Goal: Transaction & Acquisition: Obtain resource

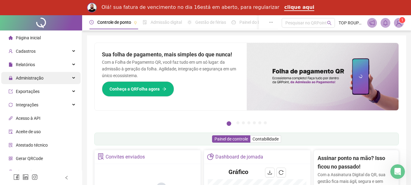
click at [33, 74] on span "Administração" at bounding box center [26, 78] width 35 height 12
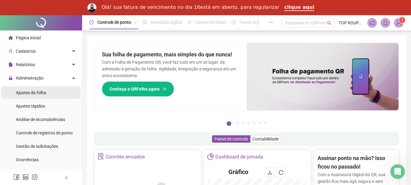
click at [46, 95] on div "Ajustes da folha" at bounding box center [31, 92] width 30 height 12
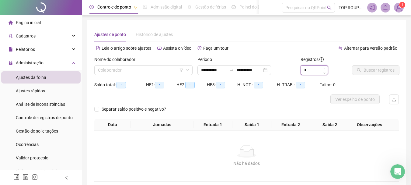
type input "*"
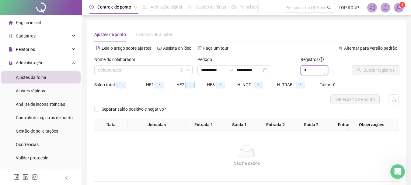
click at [323, 68] on icon "up" at bounding box center [324, 68] width 2 height 2
click at [170, 71] on input "search" at bounding box center [140, 69] width 85 height 9
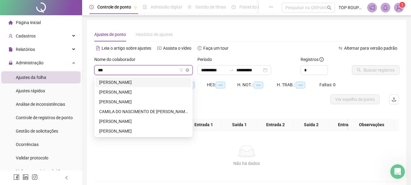
type input "****"
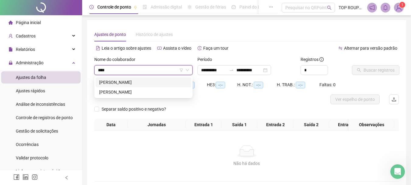
click at [138, 80] on div "[PERSON_NAME]" at bounding box center [143, 82] width 88 height 7
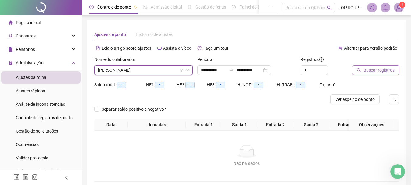
click at [368, 71] on span "Buscar registros" at bounding box center [378, 70] width 31 height 7
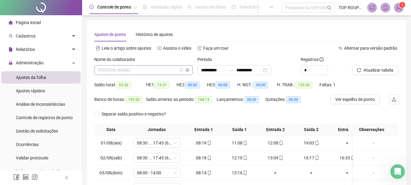
click at [116, 72] on span "[PERSON_NAME]" at bounding box center [143, 69] width 91 height 9
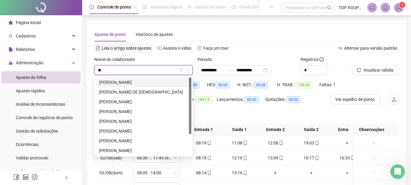
type input "***"
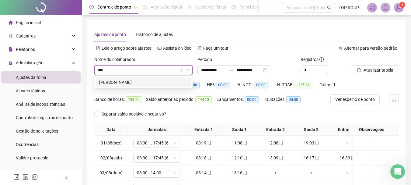
click at [149, 81] on div "[PERSON_NAME]" at bounding box center [143, 82] width 88 height 7
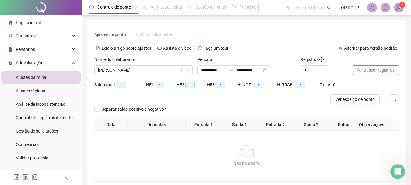
click at [367, 69] on span "Buscar registros" at bounding box center [378, 70] width 31 height 7
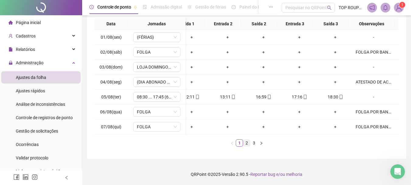
click at [248, 143] on link "2" at bounding box center [246, 142] width 7 height 7
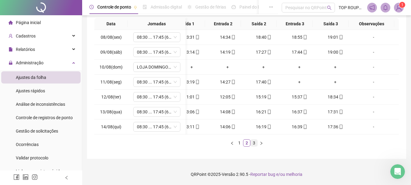
click at [254, 144] on link "3" at bounding box center [253, 142] width 7 height 7
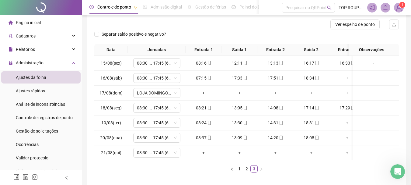
click at [232, 164] on div "Data Jornadas Entrada 1 Saída 1 Entrada 2 Saída 2 Entrada 3 Saída 3 Observações…" at bounding box center [246, 108] width 304 height 128
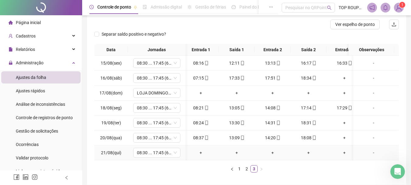
drag, startPoint x: 229, startPoint y: 160, endPoint x: 232, endPoint y: 159, distance: 3.1
click at [232, 159] on td "+" at bounding box center [237, 152] width 36 height 15
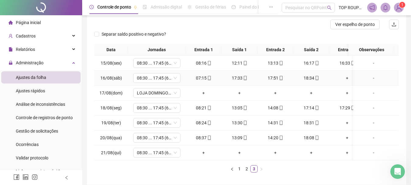
click at [346, 79] on div "+" at bounding box center [346, 77] width 31 height 7
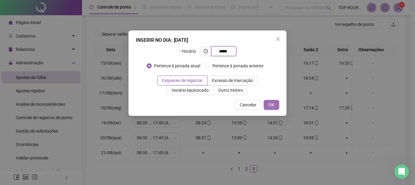
type input "*****"
click at [273, 102] on span "OK" at bounding box center [272, 104] width 6 height 7
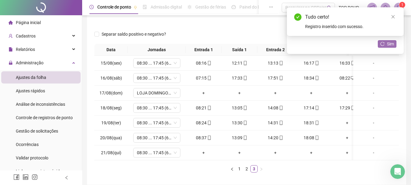
click at [390, 44] on span "Sim" at bounding box center [390, 43] width 7 height 7
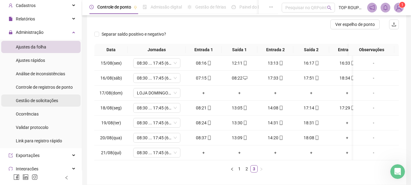
click at [56, 105] on div "Gestão de solicitações" at bounding box center [37, 100] width 42 height 12
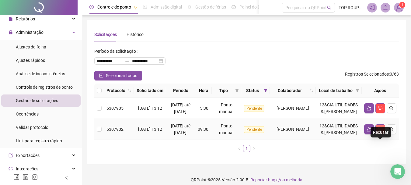
click at [382, 131] on icon "dislike" at bounding box center [380, 129] width 4 height 5
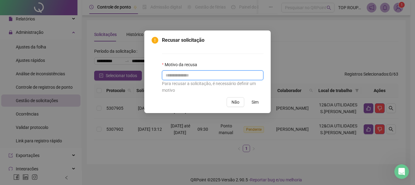
click at [202, 72] on input "text" at bounding box center [213, 75] width 102 height 10
type input "*"
type input "*********"
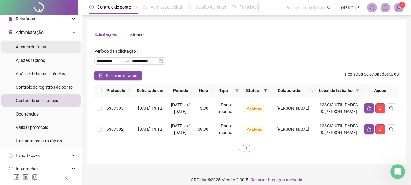
click at [37, 50] on div "Ajustes da folha" at bounding box center [31, 47] width 30 height 12
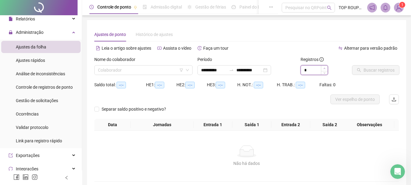
type input "*"
click at [325, 68] on icon "up" at bounding box center [324, 68] width 2 height 2
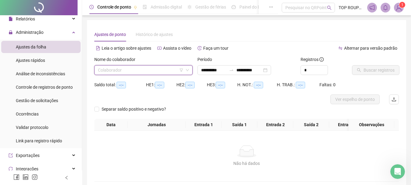
click at [129, 71] on input "search" at bounding box center [140, 69] width 85 height 9
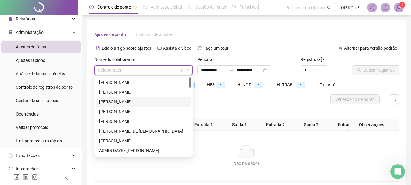
click at [116, 99] on div "[PERSON_NAME]" at bounding box center [143, 101] width 88 height 7
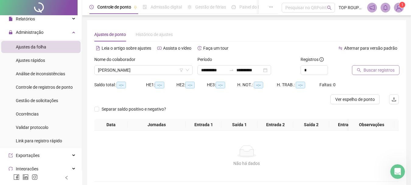
click at [357, 67] on button "Buscar registros" at bounding box center [375, 70] width 47 height 10
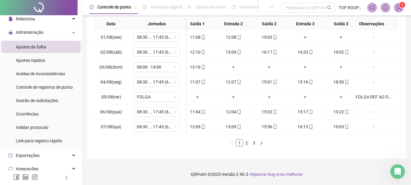
scroll to position [0, 52]
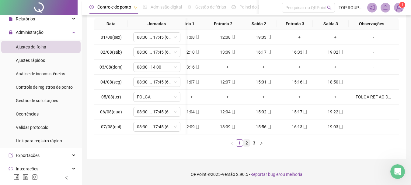
click at [246, 144] on link "2" at bounding box center [246, 142] width 7 height 7
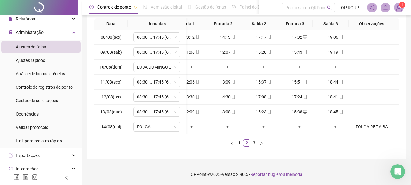
click at [257, 146] on ul "1 2 3" at bounding box center [246, 142] width 304 height 7
click at [256, 143] on link "3" at bounding box center [253, 142] width 7 height 7
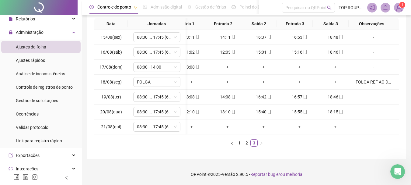
drag, startPoint x: 300, startPoint y: 132, endPoint x: 191, endPoint y: 149, distance: 110.8
click at [191, 149] on div "**********" at bounding box center [246, 37] width 319 height 244
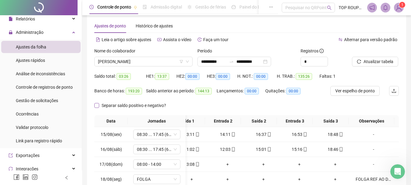
scroll to position [0, 0]
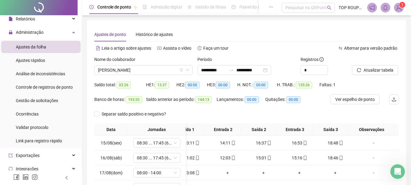
click at [115, 76] on div "Nome do colaborador [PERSON_NAME]" at bounding box center [143, 68] width 103 height 24
drag, startPoint x: 112, startPoint y: 71, endPoint x: 108, endPoint y: 71, distance: 4.3
click at [112, 71] on span "[PERSON_NAME]" at bounding box center [143, 69] width 91 height 9
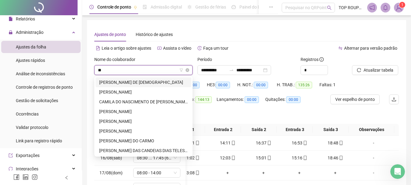
type input "***"
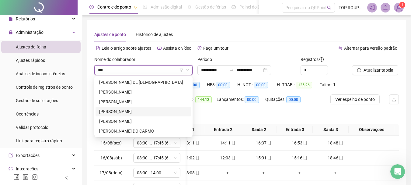
click at [126, 111] on div "[PERSON_NAME]" at bounding box center [143, 111] width 88 height 7
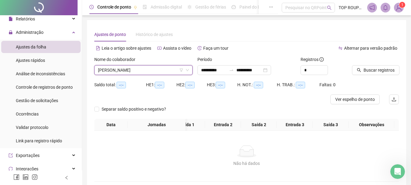
scroll to position [0, 48]
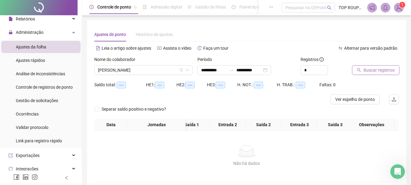
click at [366, 71] on span "Buscar registros" at bounding box center [378, 70] width 31 height 7
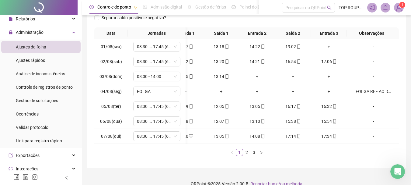
scroll to position [0, 52]
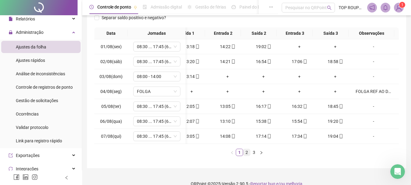
click at [246, 155] on link "2" at bounding box center [246, 152] width 7 height 7
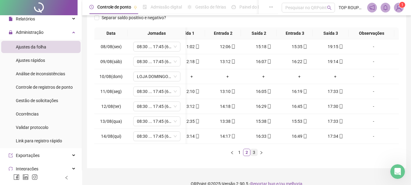
click at [257, 155] on link "3" at bounding box center [253, 152] width 7 height 7
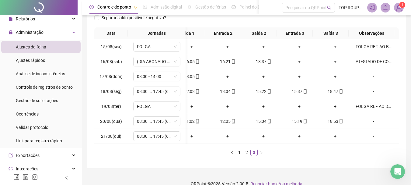
drag, startPoint x: 254, startPoint y: 148, endPoint x: 245, endPoint y: 148, distance: 9.7
click at [245, 148] on div "Data Jornadas Entrada 1 Saída 1 Entrada 2 Saída 2 Entrada 3 Saída 3 Observações…" at bounding box center [246, 91] width 304 height 128
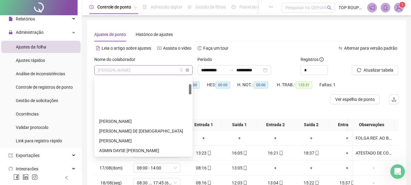
click at [122, 69] on span "[PERSON_NAME]" at bounding box center [143, 69] width 91 height 9
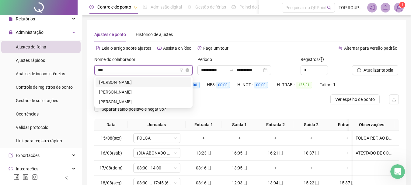
type input "****"
click at [115, 84] on div "[PERSON_NAME]" at bounding box center [143, 82] width 88 height 7
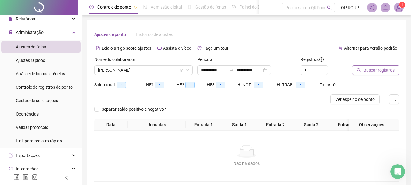
click at [370, 70] on span "Buscar registros" at bounding box center [378, 70] width 31 height 7
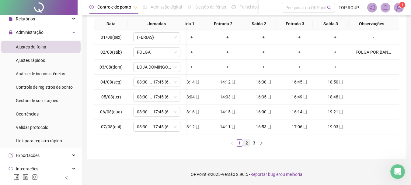
click at [247, 140] on link "2" at bounding box center [246, 142] width 7 height 7
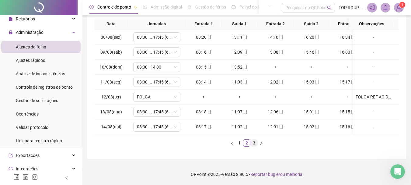
click at [256, 142] on link "3" at bounding box center [253, 142] width 7 height 7
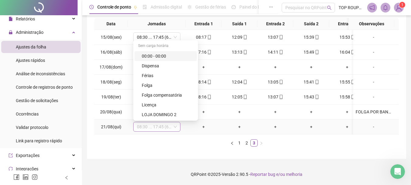
click at [169, 126] on span "08:30 ... 17:45 (6 HORAS)" at bounding box center [157, 126] width 40 height 9
drag, startPoint x: 176, startPoint y: 135, endPoint x: 171, endPoint y: 130, distance: 6.7
click at [174, 136] on div "Data Jornadas Entrada 1 Saída 1 Entrada 2 Saída 2 Entrada 3 Saída 3 Observações…" at bounding box center [246, 82] width 304 height 128
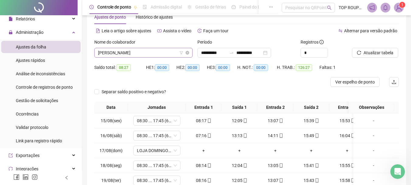
scroll to position [14, 0]
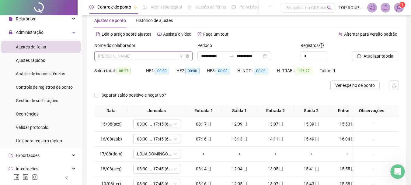
click at [140, 55] on span "[PERSON_NAME]" at bounding box center [143, 55] width 91 height 9
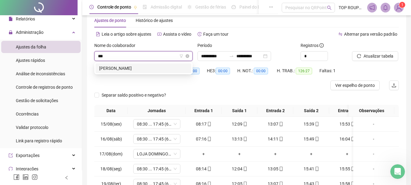
type input "****"
click at [145, 65] on div "[PERSON_NAME]" at bounding box center [143, 68] width 88 height 7
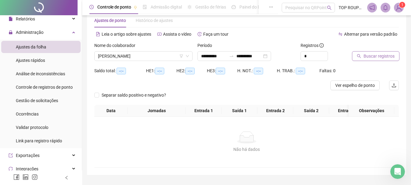
click at [363, 56] on button "Buscar registros" at bounding box center [375, 56] width 47 height 10
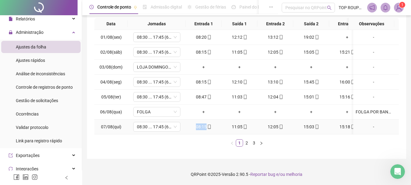
drag, startPoint x: 197, startPoint y: 129, endPoint x: 217, endPoint y: 129, distance: 20.1
click at [217, 129] on td "08:15" at bounding box center [203, 126] width 36 height 15
drag, startPoint x: 207, startPoint y: 155, endPoint x: 212, endPoint y: 136, distance: 20.1
click at [206, 154] on div "**********" at bounding box center [246, 38] width 319 height 239
click at [245, 143] on link "2" at bounding box center [246, 142] width 7 height 7
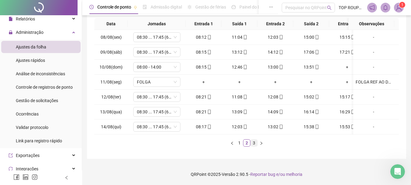
click at [250, 140] on link "3" at bounding box center [253, 142] width 7 height 7
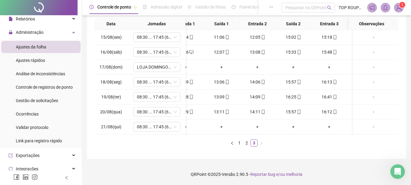
scroll to position [0, 47]
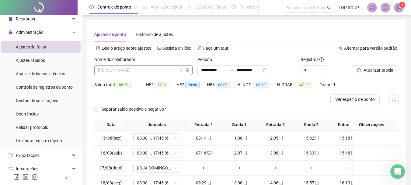
click at [148, 71] on span "[PERSON_NAME]" at bounding box center [143, 69] width 91 height 9
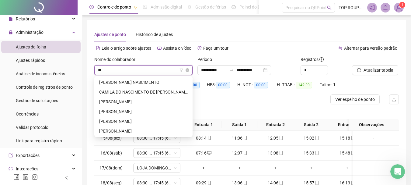
type input "*"
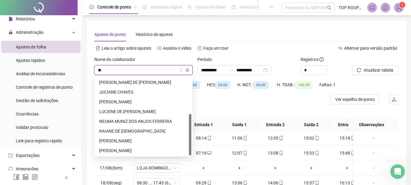
type input "***"
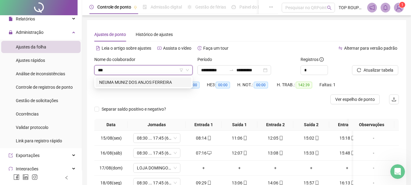
click at [148, 80] on div "NEUMA MUNIZ DOS ANJOS FERREIRA" at bounding box center [143, 82] width 88 height 7
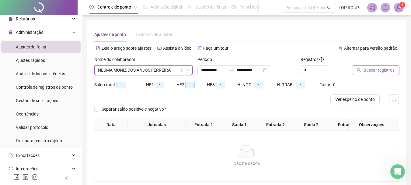
click at [379, 72] on span "Buscar registros" at bounding box center [378, 70] width 31 height 7
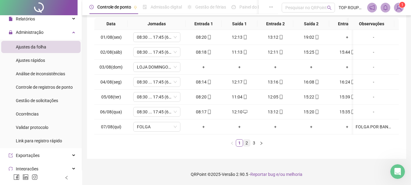
click at [247, 143] on link "2" at bounding box center [246, 142] width 7 height 7
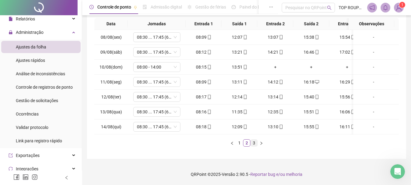
click at [252, 143] on link "3" at bounding box center [253, 142] width 7 height 7
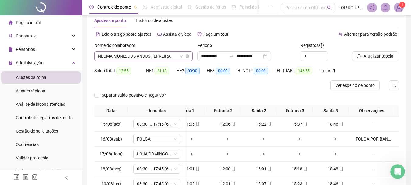
click at [146, 56] on span "NEUMA MUNIZ DOS ANJOS FERREIRA" at bounding box center [143, 55] width 91 height 9
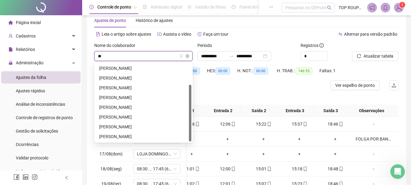
type input "***"
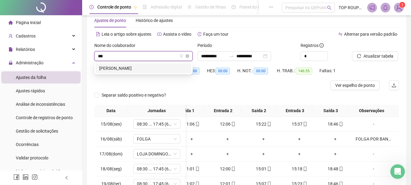
scroll to position [0, 0]
click at [136, 70] on div "[PERSON_NAME]" at bounding box center [143, 68] width 88 height 7
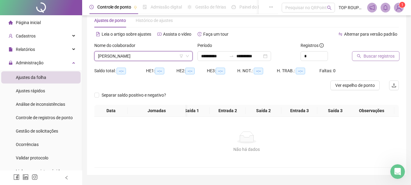
click at [373, 54] on span "Buscar registros" at bounding box center [378, 56] width 31 height 7
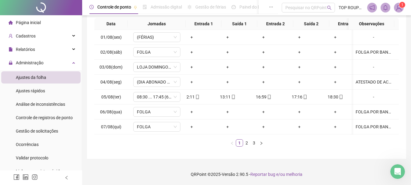
scroll to position [0, 52]
click at [241, 145] on link "1" at bounding box center [239, 142] width 7 height 7
click at [245, 145] on link "2" at bounding box center [246, 142] width 7 height 7
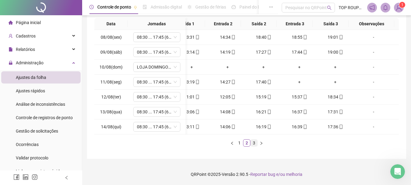
click at [254, 140] on link "3" at bounding box center [253, 142] width 7 height 7
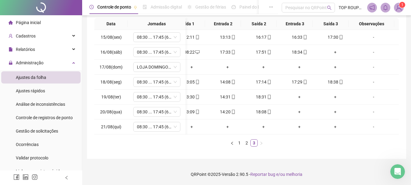
drag, startPoint x: 257, startPoint y: 134, endPoint x: 191, endPoint y: 135, distance: 66.0
click at [191, 135] on div "Data Jornadas Entrada 1 Saída 1 Entrada 2 Saída 2 Entrada 3 Saída 3 Observações…" at bounding box center [246, 82] width 304 height 128
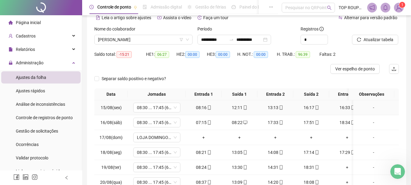
scroll to position [0, 0]
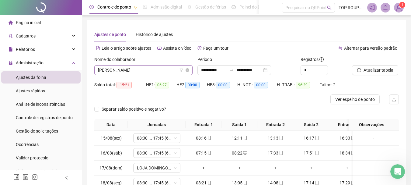
click at [122, 69] on span "[PERSON_NAME]" at bounding box center [143, 69] width 91 height 9
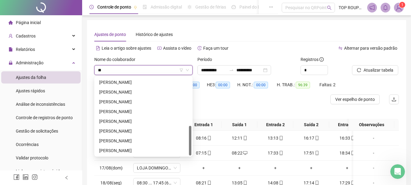
scroll to position [126, 0]
type input "***"
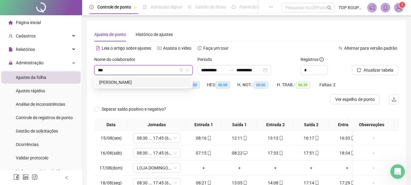
scroll to position [0, 0]
click at [159, 78] on div "[PERSON_NAME]" at bounding box center [143, 82] width 96 height 10
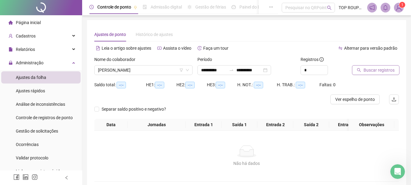
click at [373, 70] on span "Buscar registros" at bounding box center [378, 70] width 31 height 7
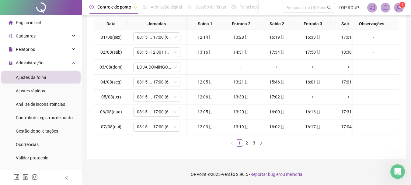
scroll to position [0, 52]
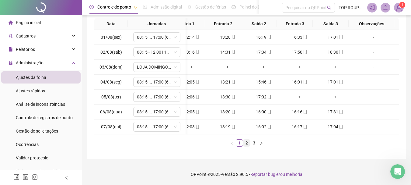
click at [246, 142] on link "2" at bounding box center [246, 142] width 7 height 7
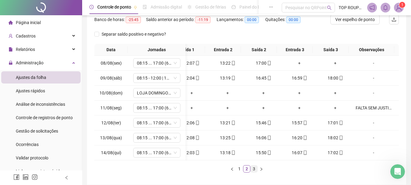
click at [253, 171] on link "3" at bounding box center [253, 168] width 7 height 7
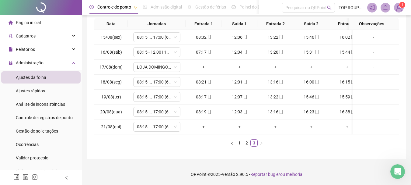
scroll to position [0, 7]
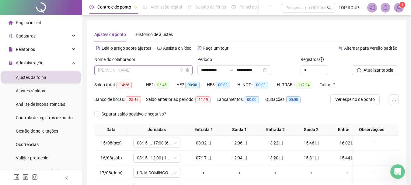
click at [123, 72] on span "[PERSON_NAME]" at bounding box center [143, 69] width 91 height 9
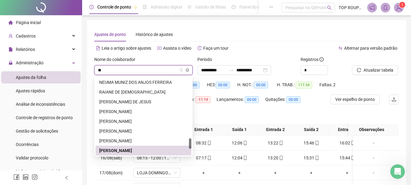
scroll to position [0, 0]
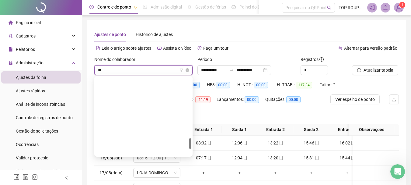
type input "***"
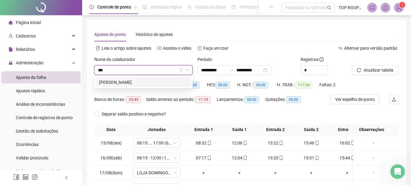
click at [169, 78] on div "[PERSON_NAME]" at bounding box center [143, 82] width 96 height 10
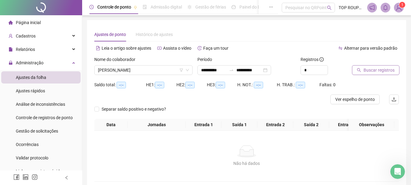
click at [367, 74] on button "Buscar registros" at bounding box center [375, 70] width 47 height 10
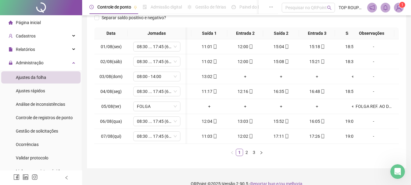
scroll to position [0, 52]
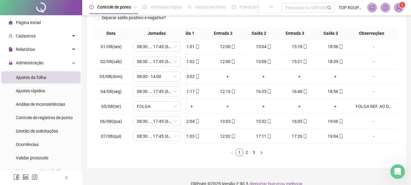
click at [244, 161] on div "Data Jornadas Entrada 1 Saída 1 Entrada 2 Saída 2 Entrada 3 Saída 3 Observações…" at bounding box center [246, 93] width 304 height 133
click at [247, 155] on link "2" at bounding box center [246, 152] width 7 height 7
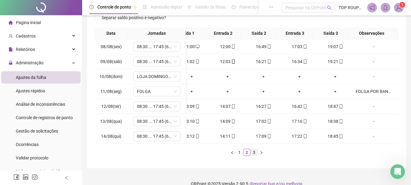
click at [254, 155] on link "3" at bounding box center [253, 152] width 7 height 7
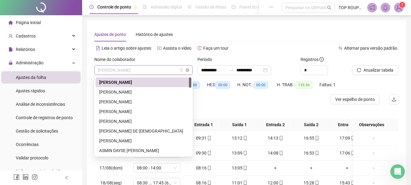
click at [154, 70] on span "[PERSON_NAME]" at bounding box center [143, 69] width 91 height 9
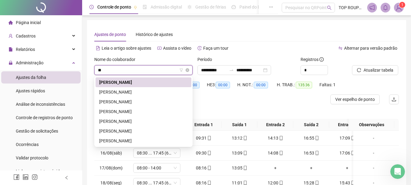
type input "***"
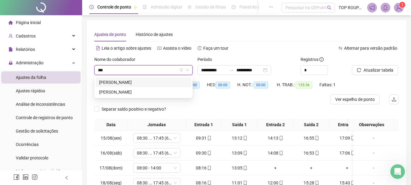
click at [108, 82] on div "[PERSON_NAME]" at bounding box center [143, 82] width 88 height 7
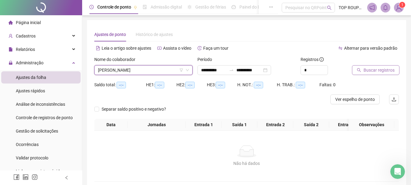
click at [362, 70] on button "Buscar registros" at bounding box center [375, 70] width 47 height 10
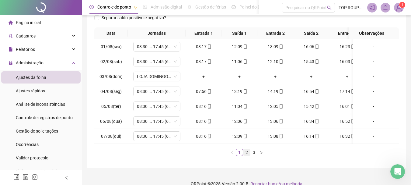
click at [245, 155] on link "2" at bounding box center [246, 152] width 7 height 7
click at [256, 155] on link "3" at bounding box center [253, 152] width 7 height 7
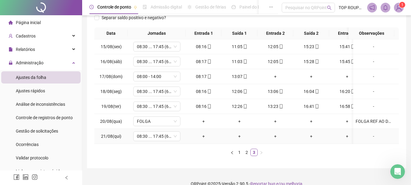
click at [254, 142] on td "+" at bounding box center [239, 136] width 36 height 15
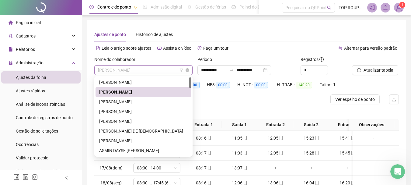
click at [129, 68] on span "[PERSON_NAME]" at bounding box center [143, 69] width 91 height 9
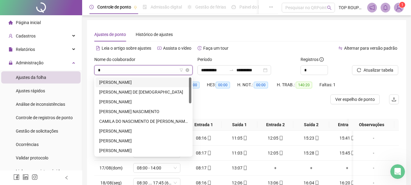
type input "**"
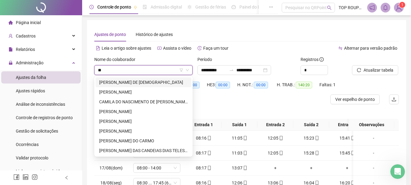
click at [163, 82] on div "[PERSON_NAME] DE [DEMOGRAPHIC_DATA]" at bounding box center [143, 82] width 88 height 7
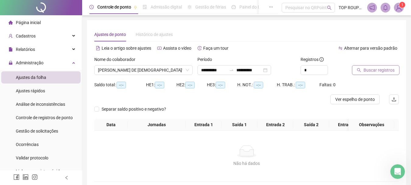
click at [363, 72] on button "Buscar registros" at bounding box center [375, 70] width 47 height 10
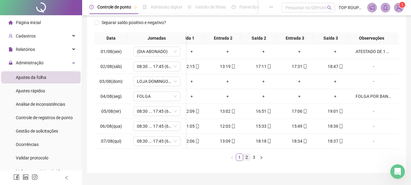
click at [247, 160] on link "2" at bounding box center [246, 157] width 7 height 7
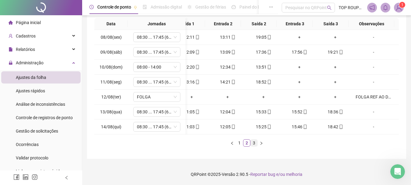
click at [257, 142] on link "3" at bounding box center [253, 142] width 7 height 7
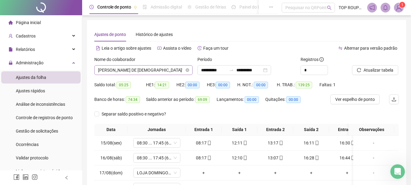
click at [126, 72] on span "[PERSON_NAME] DE [DEMOGRAPHIC_DATA]" at bounding box center [143, 69] width 91 height 9
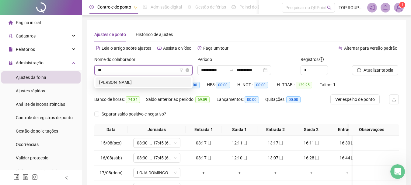
type input "***"
click at [113, 80] on div "[PERSON_NAME]" at bounding box center [143, 82] width 88 height 7
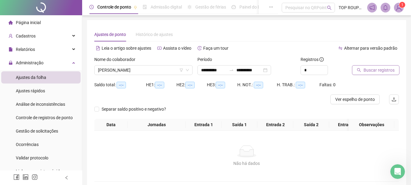
click at [372, 69] on span "Buscar registros" at bounding box center [378, 70] width 31 height 7
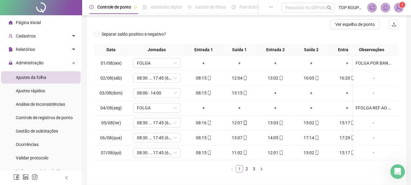
click at [242, 172] on link "1" at bounding box center [239, 168] width 7 height 7
click at [253, 172] on link "3" at bounding box center [253, 168] width 7 height 7
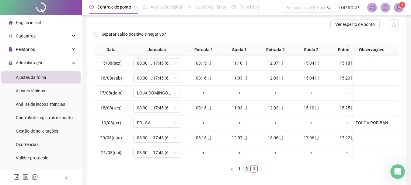
click at [249, 172] on link "2" at bounding box center [246, 168] width 7 height 7
click at [254, 172] on link "3" at bounding box center [253, 168] width 7 height 7
click at [149, 165] on div "Data Jornadas Entrada 1 Saída 1 Entrada 2 Saída 2 Entrada 3 Saída 3 Observações…" at bounding box center [246, 108] width 304 height 128
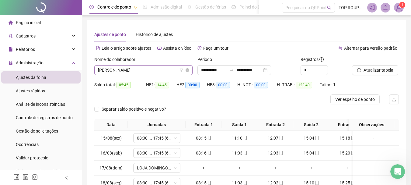
click at [125, 69] on span "[PERSON_NAME]" at bounding box center [143, 69] width 91 height 9
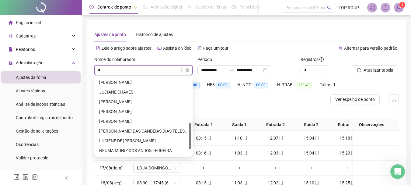
type input "**"
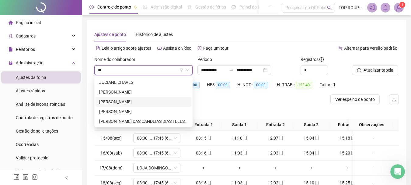
click at [114, 100] on div "[PERSON_NAME]" at bounding box center [143, 101] width 88 height 7
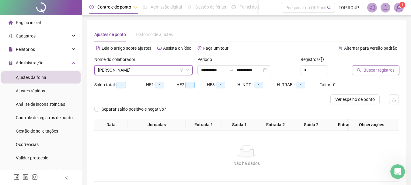
click at [372, 71] on span "Buscar registros" at bounding box center [378, 70] width 31 height 7
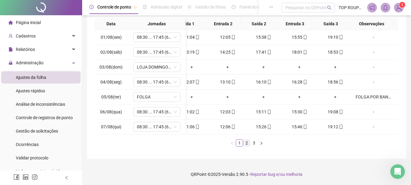
click at [248, 142] on link "2" at bounding box center [246, 142] width 7 height 7
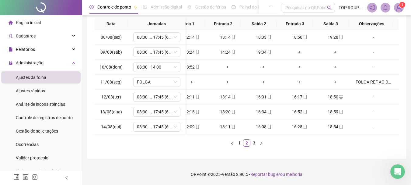
scroll to position [0, 0]
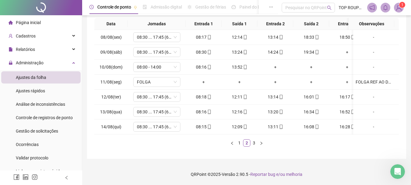
drag, startPoint x: 253, startPoint y: 135, endPoint x: 261, endPoint y: 134, distance: 7.7
click at [260, 135] on div "Data Jornadas Entrada 1 Saída 1 Entrada 2 Saída 2 Entrada 3 Saída 3 Observações…" at bounding box center [246, 82] width 304 height 128
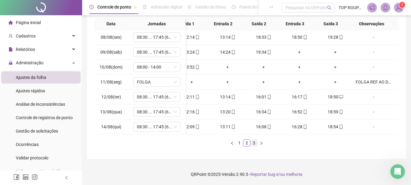
click at [254, 140] on link "3" at bounding box center [253, 142] width 7 height 7
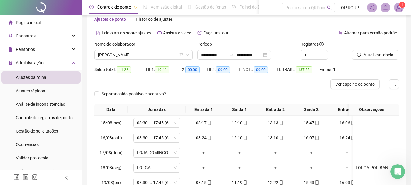
scroll to position [14, 0]
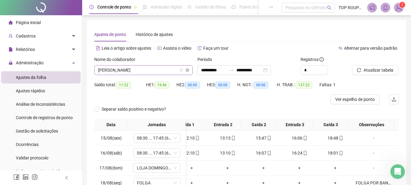
click at [132, 70] on span "[PERSON_NAME]" at bounding box center [143, 69] width 91 height 9
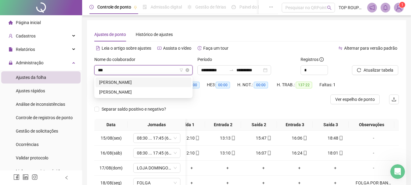
type input "****"
click at [130, 82] on div "[PERSON_NAME]" at bounding box center [143, 82] width 88 height 7
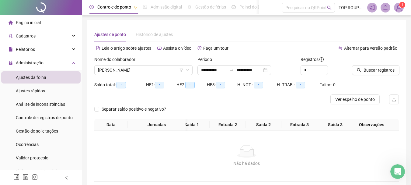
click at [371, 75] on div "Buscar registros" at bounding box center [375, 68] width 52 height 24
click at [371, 72] on span "Buscar registros" at bounding box center [378, 70] width 31 height 7
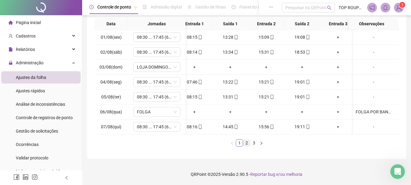
click at [247, 142] on link "2" at bounding box center [246, 142] width 7 height 7
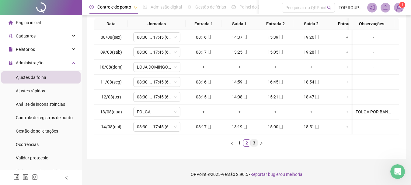
click at [253, 146] on link "3" at bounding box center [253, 142] width 7 height 7
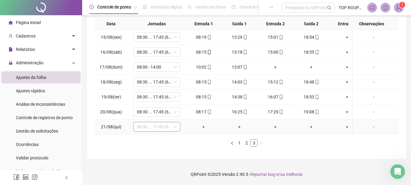
click at [166, 122] on span "08:30 ... 17:45 (6 HORAS)" at bounding box center [157, 126] width 40 height 9
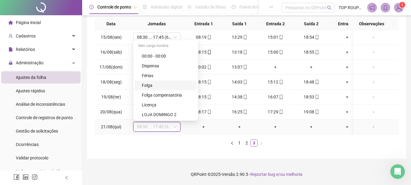
click at [154, 82] on div "Folga" at bounding box center [167, 85] width 51 height 7
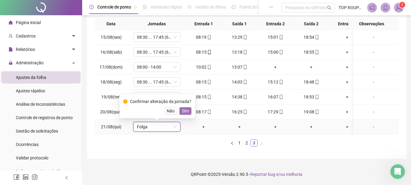
click at [188, 109] on button "Sim" at bounding box center [185, 110] width 12 height 7
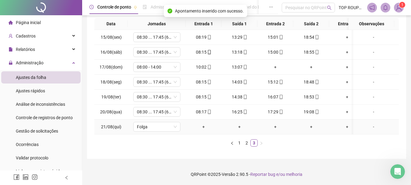
click at [368, 123] on div "-" at bounding box center [373, 126] width 36 height 7
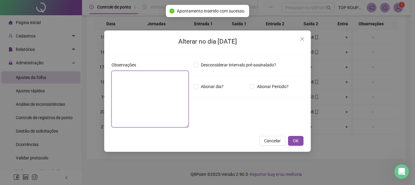
click at [155, 99] on textarea at bounding box center [150, 99] width 77 height 57
type textarea "***"
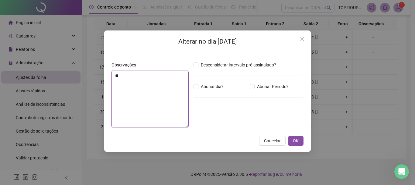
type textarea "*"
type textarea "**********"
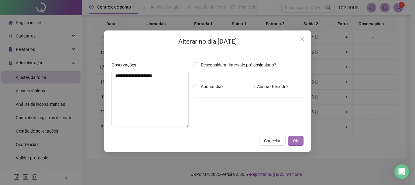
click at [298, 138] on span "OK" at bounding box center [296, 140] width 6 height 7
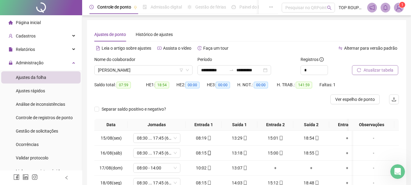
click at [375, 67] on span "Atualizar tabela" at bounding box center [378, 70] width 30 height 7
click at [137, 68] on span "[PERSON_NAME]" at bounding box center [143, 69] width 91 height 9
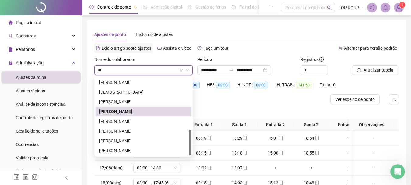
scroll to position [0, 0]
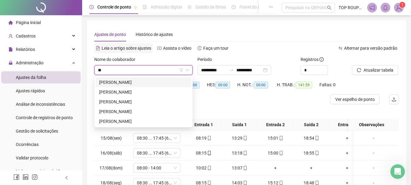
type input "***"
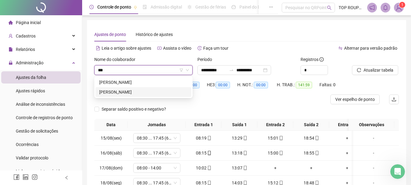
click at [153, 92] on div "[PERSON_NAME]" at bounding box center [143, 91] width 88 height 7
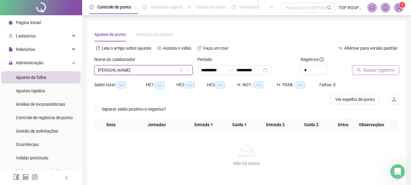
click at [362, 67] on button "Buscar registros" at bounding box center [375, 70] width 47 height 10
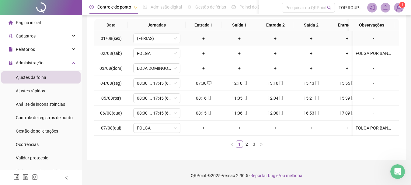
scroll to position [105, 0]
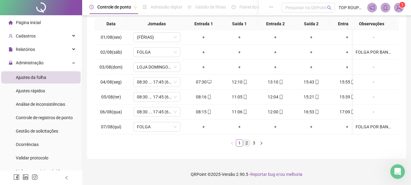
click at [248, 142] on link "2" at bounding box center [246, 142] width 7 height 7
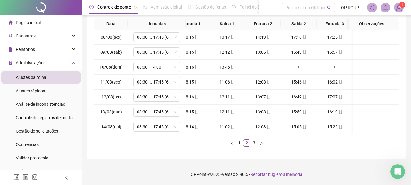
scroll to position [0, 52]
click at [254, 143] on link "3" at bounding box center [253, 142] width 7 height 7
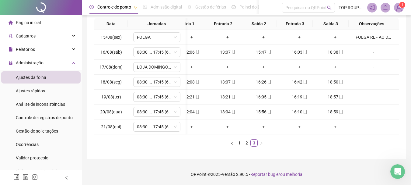
scroll to position [0, 0]
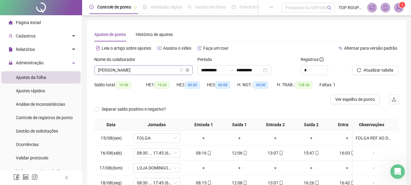
drag, startPoint x: 155, startPoint y: 75, endPoint x: 147, endPoint y: 71, distance: 9.7
click at [152, 75] on div "Nome do colaborador [PERSON_NAME]" at bounding box center [143, 68] width 103 height 24
click at [147, 71] on span "[PERSON_NAME]" at bounding box center [143, 69] width 91 height 9
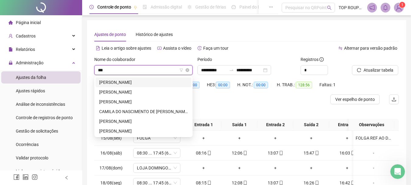
type input "****"
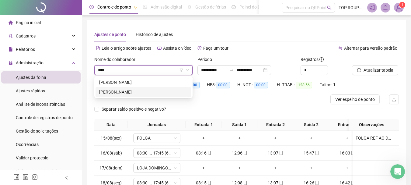
click at [110, 88] on div "[PERSON_NAME]" at bounding box center [143, 92] width 96 height 10
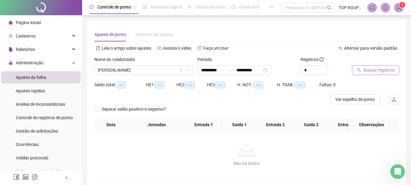
click at [368, 71] on span "Buscar registros" at bounding box center [378, 70] width 31 height 7
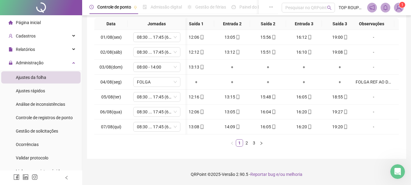
scroll to position [0, 52]
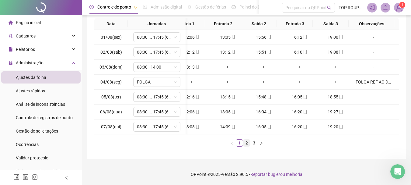
click at [246, 143] on link "2" at bounding box center [246, 142] width 7 height 7
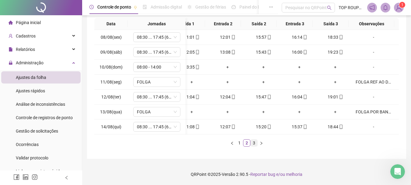
click at [255, 140] on link "3" at bounding box center [253, 142] width 7 height 7
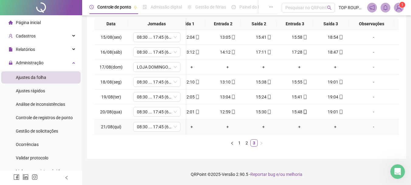
drag, startPoint x: 174, startPoint y: 129, endPoint x: 125, endPoint y: 128, distance: 49.6
click at [125, 128] on tr "21/08(qui) 08:30 ... 17:45 (6 HORAS) + + + + + + -" at bounding box center [223, 126] width 352 height 15
drag, startPoint x: 154, startPoint y: 134, endPoint x: 146, endPoint y: 133, distance: 7.5
click at [146, 133] on div "Data Jornadas Entrada 1 Saída 1 Entrada 2 Saída 2 Entrada 3 Saída 3 Observações…" at bounding box center [246, 82] width 304 height 128
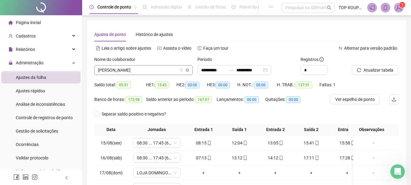
click at [137, 72] on span "[PERSON_NAME]" at bounding box center [143, 69] width 91 height 9
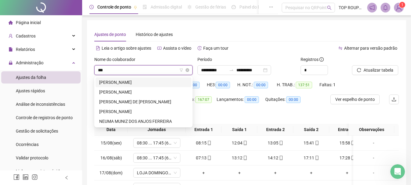
type input "****"
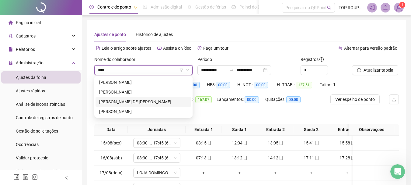
click at [120, 101] on div "[PERSON_NAME] DE [PERSON_NAME]" at bounding box center [143, 101] width 88 height 7
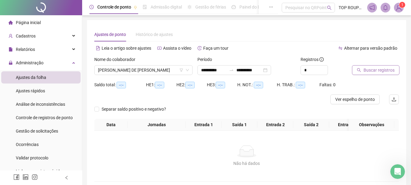
click at [377, 68] on span "Buscar registros" at bounding box center [378, 70] width 31 height 7
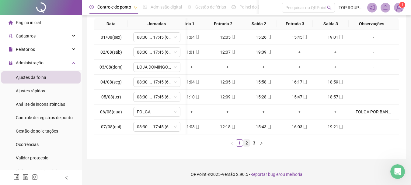
click at [248, 142] on link "2" at bounding box center [246, 142] width 7 height 7
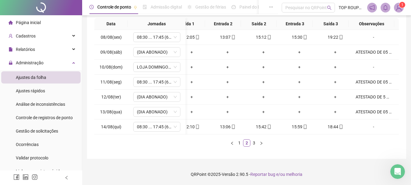
scroll to position [0, 0]
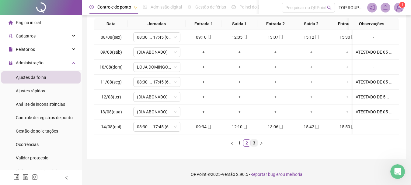
click at [253, 144] on link "3" at bounding box center [253, 142] width 7 height 7
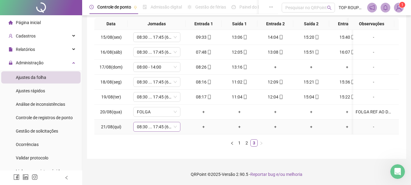
click at [149, 122] on span "08:30 ... 17:45 (6 HORAS)" at bounding box center [157, 126] width 40 height 9
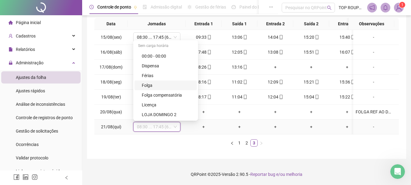
click at [147, 82] on div "Folga" at bounding box center [167, 85] width 51 height 7
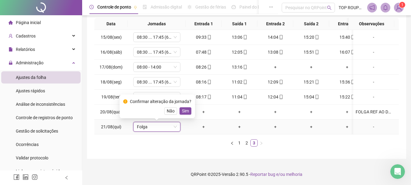
click at [182, 107] on span "Sim" at bounding box center [185, 110] width 7 height 7
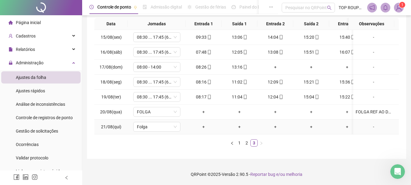
click at [369, 123] on div "-" at bounding box center [373, 126] width 36 height 7
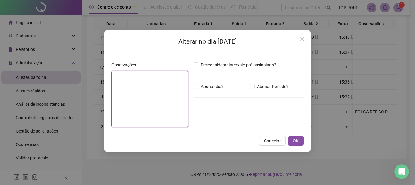
click at [119, 76] on textarea at bounding box center [150, 99] width 77 height 57
type textarea "**********"
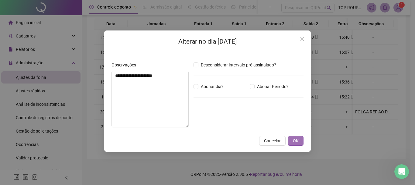
click at [299, 139] on span "OK" at bounding box center [296, 140] width 6 height 7
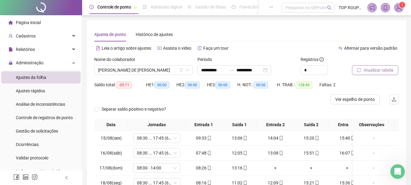
click at [366, 70] on span "Atualizar tabela" at bounding box center [378, 70] width 30 height 7
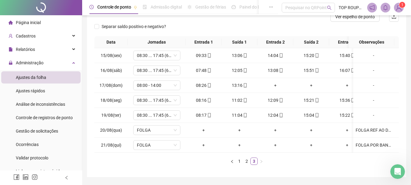
scroll to position [14, 0]
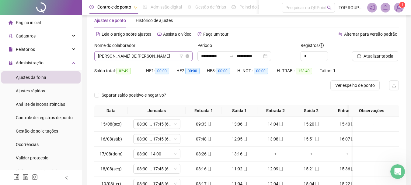
click at [148, 57] on span "[PERSON_NAME] DE [PERSON_NAME]" at bounding box center [143, 55] width 91 height 9
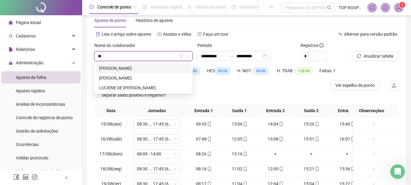
scroll to position [0, 0]
type input "****"
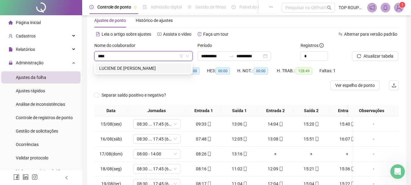
click at [143, 68] on div "LUCIENE DE [PERSON_NAME]" at bounding box center [143, 68] width 88 height 7
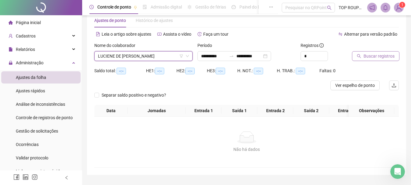
click at [361, 57] on icon "search" at bounding box center [359, 56] width 4 height 4
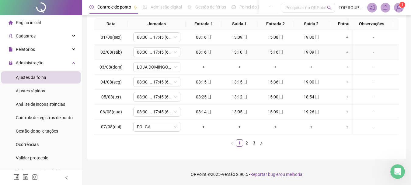
scroll to position [105, 0]
click at [247, 142] on link "2" at bounding box center [246, 142] width 7 height 7
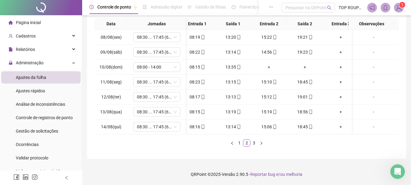
scroll to position [0, 0]
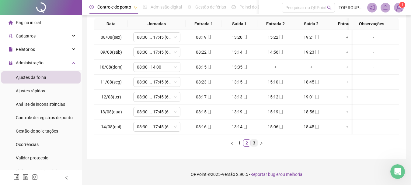
click at [254, 144] on link "3" at bounding box center [253, 142] width 7 height 7
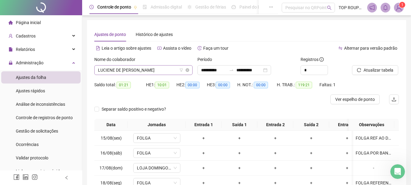
click at [127, 71] on span "LUCIENE DE [PERSON_NAME]" at bounding box center [143, 69] width 91 height 9
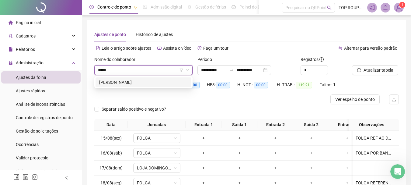
type input "******"
click at [168, 81] on div "[PERSON_NAME]" at bounding box center [143, 82] width 88 height 7
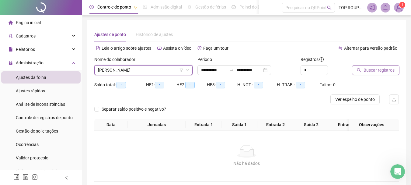
drag, startPoint x: 378, startPoint y: 70, endPoint x: 373, endPoint y: 70, distance: 4.6
click at [373, 70] on span "Buscar registros" at bounding box center [378, 70] width 31 height 7
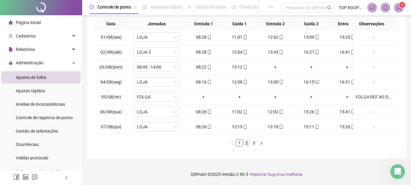
click at [248, 143] on link "2" at bounding box center [246, 142] width 7 height 7
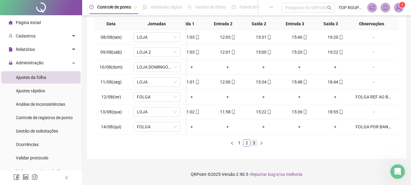
click at [253, 141] on link "3" at bounding box center [253, 142] width 7 height 7
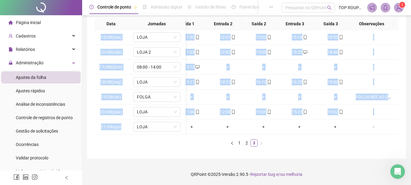
drag, startPoint x: 167, startPoint y: 129, endPoint x: 115, endPoint y: 131, distance: 52.0
click at [116, 131] on div "15/08(sex) [GEOGRAPHIC_DATA] 08:23 11:02 12:01 15:02 15:18 18:53 [DATE](sáb) LO…" at bounding box center [246, 82] width 304 height 104
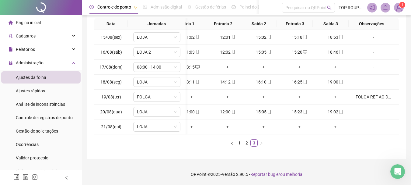
click at [113, 143] on ul "1 2 3" at bounding box center [246, 142] width 304 height 7
drag, startPoint x: 147, startPoint y: 134, endPoint x: 119, endPoint y: 134, distance: 28.6
click at [119, 134] on div "Data Jornadas Entrada 1 Saída 1 Entrada 2 Saída 2 Entrada 3 Saída 3 Observações…" at bounding box center [246, 82] width 304 height 128
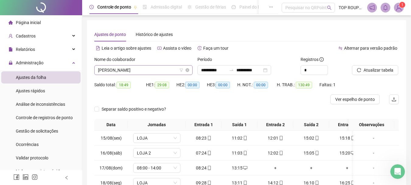
scroll to position [350, 0]
click at [121, 66] on span "[PERSON_NAME]" at bounding box center [143, 69] width 91 height 9
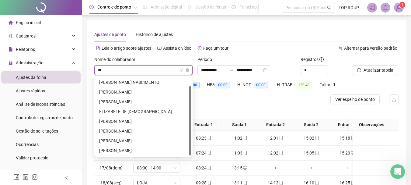
scroll to position [0, 0]
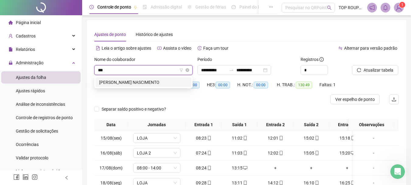
type input "****"
click at [155, 85] on div "[PERSON_NAME] NASCIMENTO" at bounding box center [143, 82] width 88 height 7
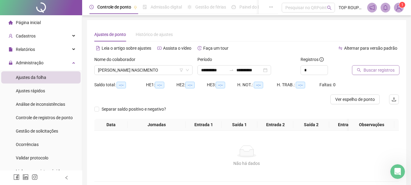
click at [371, 67] on span "Buscar registros" at bounding box center [378, 70] width 31 height 7
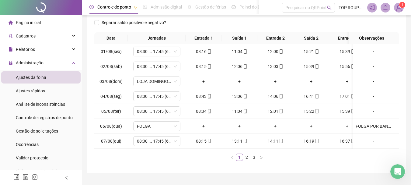
scroll to position [0, 52]
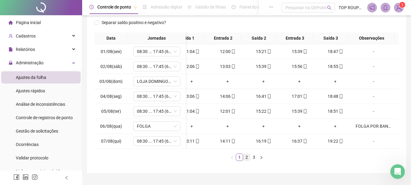
click at [248, 160] on link "2" at bounding box center [246, 157] width 7 height 7
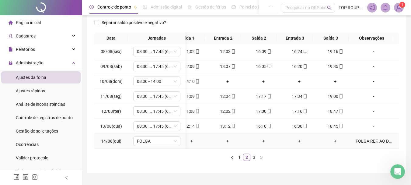
click at [258, 146] on td "+" at bounding box center [263, 140] width 36 height 15
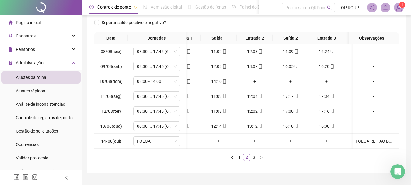
scroll to position [0, 17]
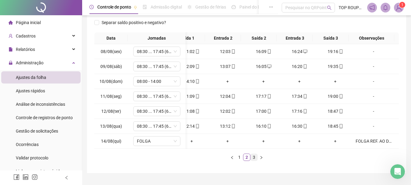
click at [257, 160] on link "3" at bounding box center [253, 157] width 7 height 7
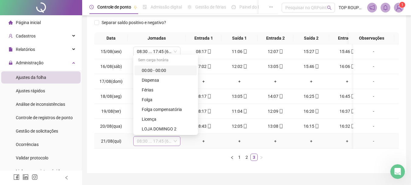
click at [144, 138] on span "08:30 ... 17:45 (6 HORAS)" at bounding box center [157, 140] width 40 height 9
click at [150, 100] on div "Folga" at bounding box center [167, 99] width 51 height 7
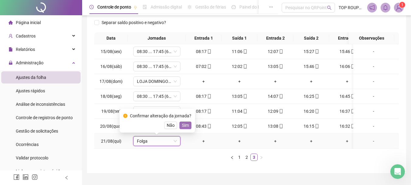
click at [184, 123] on span "Sim" at bounding box center [185, 125] width 7 height 7
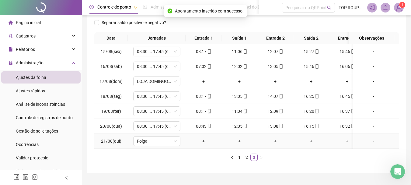
click at [366, 143] on div "-" at bounding box center [373, 140] width 36 height 7
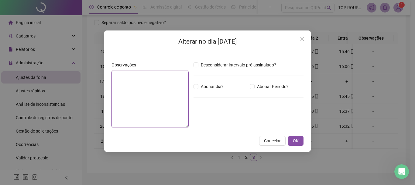
click at [147, 90] on textarea at bounding box center [150, 99] width 77 height 57
type textarea "**********"
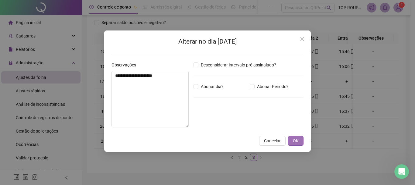
click at [298, 137] on span "OK" at bounding box center [296, 140] width 6 height 7
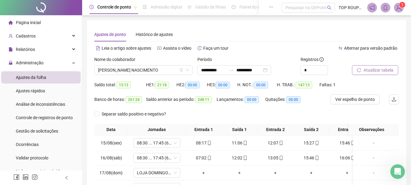
click at [376, 70] on span "Atualizar tabela" at bounding box center [378, 70] width 30 height 7
click at [126, 72] on span "[PERSON_NAME] NASCIMENTO" at bounding box center [143, 69] width 91 height 9
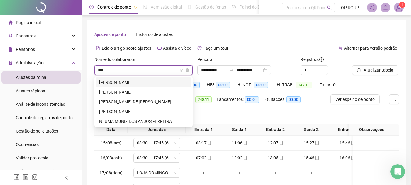
type input "****"
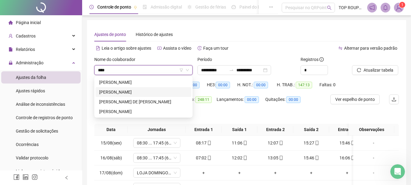
click at [138, 90] on div "[PERSON_NAME]" at bounding box center [143, 91] width 88 height 7
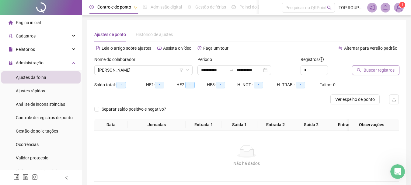
click at [370, 71] on span "Buscar registros" at bounding box center [378, 70] width 31 height 7
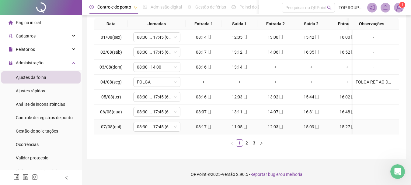
click at [279, 129] on td "12:03" at bounding box center [275, 126] width 36 height 15
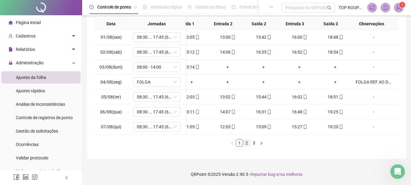
click at [245, 141] on link "2" at bounding box center [246, 142] width 7 height 7
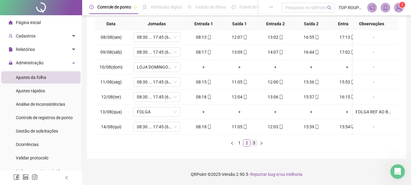
click at [251, 144] on link "3" at bounding box center [253, 142] width 7 height 7
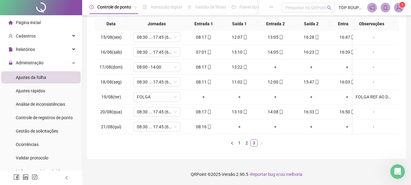
drag, startPoint x: 252, startPoint y: 134, endPoint x: 322, endPoint y: 135, distance: 69.6
click at [322, 135] on div "Data Jornadas Entrada 1 Saída 1 Entrada 2 Saída 2 Entrada 3 Saída 3 Observações…" at bounding box center [246, 82] width 304 height 128
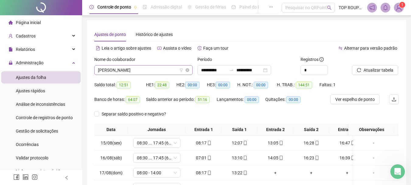
click at [131, 67] on span "[PERSON_NAME]" at bounding box center [143, 69] width 91 height 9
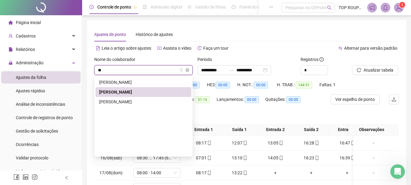
type input "***"
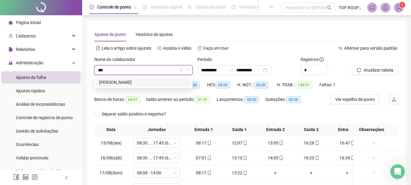
click at [113, 83] on div "[PERSON_NAME]" at bounding box center [143, 82] width 88 height 7
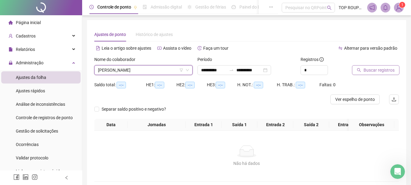
click at [373, 70] on span "Buscar registros" at bounding box center [378, 70] width 31 height 7
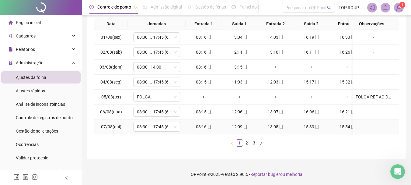
drag, startPoint x: 278, startPoint y: 128, endPoint x: 295, endPoint y: 130, distance: 16.5
click at [295, 130] on div "01/08(sex) 08:30 ... 17:45 (6 HORAS) 08:16 13:04 14:03 16:19 16:33 18:49 [DATE]…" at bounding box center [246, 82] width 304 height 104
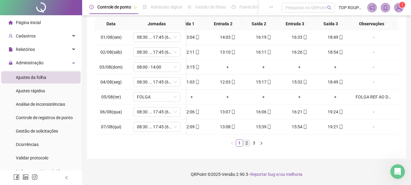
click at [245, 143] on link "2" at bounding box center [246, 142] width 7 height 7
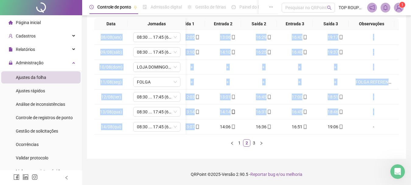
drag, startPoint x: 191, startPoint y: 128, endPoint x: 172, endPoint y: 132, distance: 19.8
click at [172, 132] on div "08/08(sex) 08:30 ... 17:45 (6 HORAS) 08:15 12:05 13:06 16:29 16:43 19:17 [DATE]…" at bounding box center [246, 82] width 304 height 104
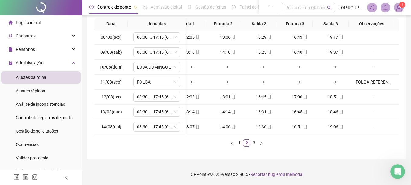
drag, startPoint x: 165, startPoint y: 143, endPoint x: 162, endPoint y: 143, distance: 3.1
click at [164, 143] on ul "1 2 3" at bounding box center [246, 142] width 304 height 7
click at [257, 144] on link "3" at bounding box center [253, 142] width 7 height 7
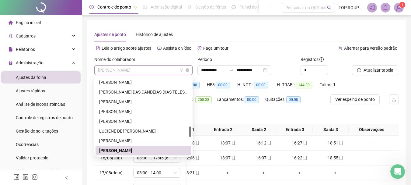
click at [139, 71] on span "[PERSON_NAME]" at bounding box center [143, 69] width 91 height 9
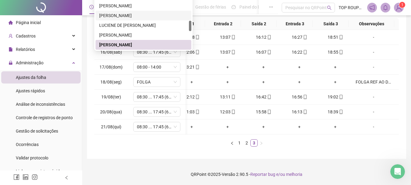
click at [195, 150] on div "Data Jornadas Entrada 1 Saída 1 Entrada 2 Saída 2 Entrada 3 Saída 3 Observações…" at bounding box center [246, 84] width 304 height 133
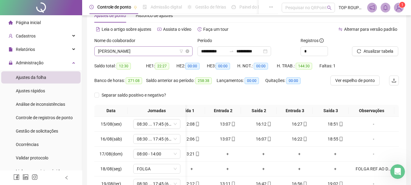
click at [126, 49] on span "[PERSON_NAME]" at bounding box center [143, 51] width 91 height 9
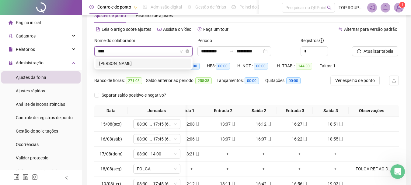
type input "*****"
click at [102, 64] on div "[PERSON_NAME]" at bounding box center [143, 63] width 88 height 7
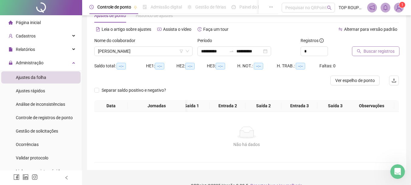
click at [379, 50] on span "Buscar registros" at bounding box center [378, 51] width 31 height 7
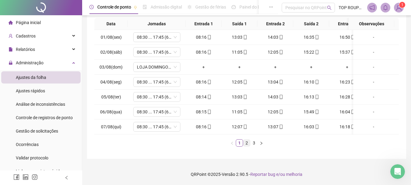
click at [247, 144] on link "2" at bounding box center [246, 142] width 7 height 7
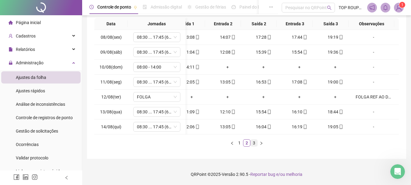
click at [254, 143] on link "3" at bounding box center [253, 142] width 7 height 7
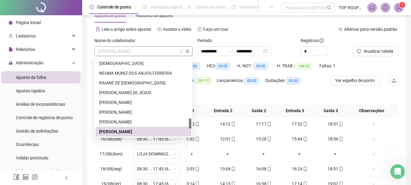
click at [120, 51] on span "[PERSON_NAME]" at bounding box center [143, 51] width 91 height 9
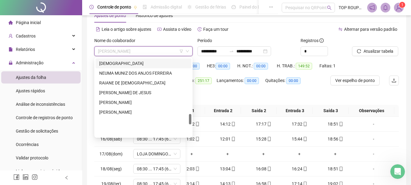
scroll to position [407, 0]
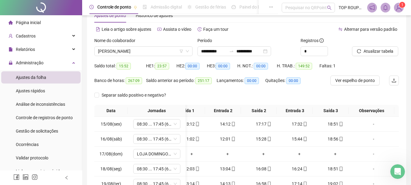
click at [255, 38] on div "Período" at bounding box center [246, 41] width 98 height 9
click at [146, 53] on span "[PERSON_NAME]" at bounding box center [143, 51] width 91 height 9
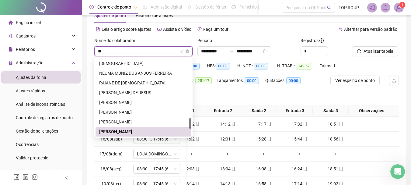
scroll to position [253, 0]
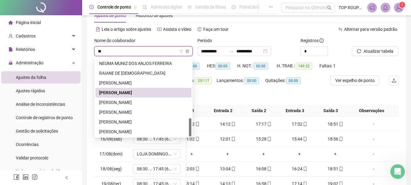
type input "***"
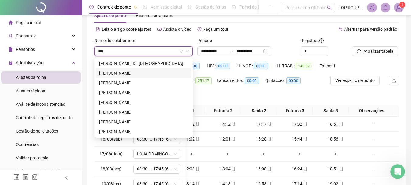
click at [146, 70] on div "[PERSON_NAME]" at bounding box center [143, 73] width 88 height 7
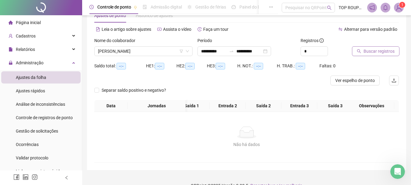
click at [388, 50] on span "Buscar registros" at bounding box center [378, 51] width 31 height 7
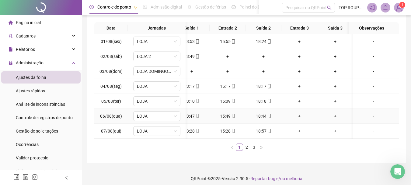
scroll to position [105, 0]
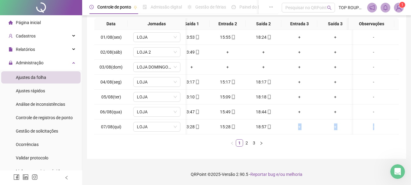
drag, startPoint x: 270, startPoint y: 129, endPoint x: 206, endPoint y: 137, distance: 64.7
click at [206, 137] on div "Data Jornadas Entrada 1 Saída 1 Entrada 2 Saída 2 Entrada 3 Saída 3 Observações…" at bounding box center [246, 82] width 304 height 128
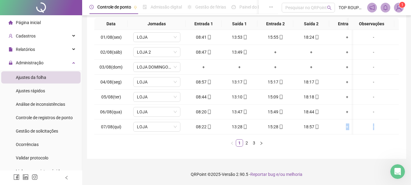
drag, startPoint x: 196, startPoint y: 151, endPoint x: 209, endPoint y: 150, distance: 12.6
click at [196, 151] on div "**********" at bounding box center [246, 38] width 319 height 239
click at [248, 143] on link "2" at bounding box center [246, 142] width 7 height 7
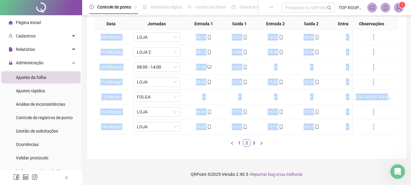
click at [282, 146] on ul "1 2 3" at bounding box center [246, 142] width 304 height 7
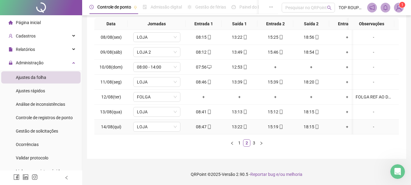
click at [303, 129] on td "18:15" at bounding box center [311, 126] width 36 height 15
click at [254, 145] on link "3" at bounding box center [253, 142] width 7 height 7
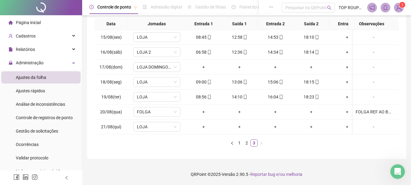
drag, startPoint x: 192, startPoint y: 136, endPoint x: 299, endPoint y: 130, distance: 107.5
click at [299, 130] on div "Data Jornadas Entrada 1 Saída 1 Entrada 2 Saída 2 Entrada 3 Saída 3 Observações…" at bounding box center [246, 82] width 304 height 128
drag, startPoint x: 339, startPoint y: 161, endPoint x: 323, endPoint y: 147, distance: 21.1
click at [338, 161] on div "**********" at bounding box center [246, 41] width 329 height 285
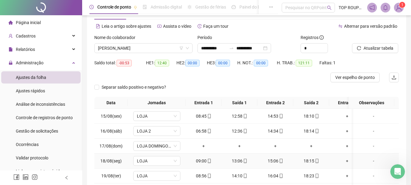
scroll to position [14, 0]
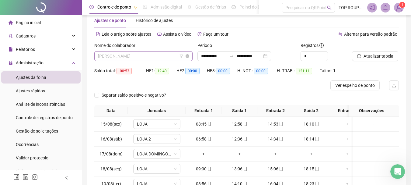
click at [140, 59] on span "[PERSON_NAME]" at bounding box center [143, 55] width 91 height 9
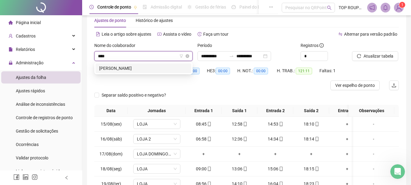
type input "*****"
click at [143, 69] on div "[PERSON_NAME]" at bounding box center [143, 68] width 88 height 7
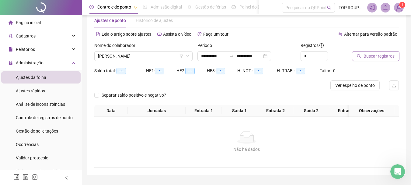
click at [369, 59] on span "Buscar registros" at bounding box center [378, 56] width 31 height 7
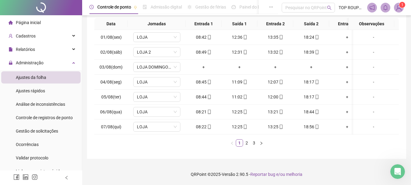
scroll to position [0, 12]
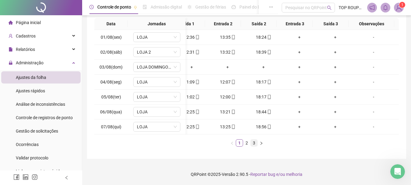
click at [250, 144] on li "3" at bounding box center [253, 142] width 7 height 7
click at [247, 143] on link "2" at bounding box center [246, 142] width 7 height 7
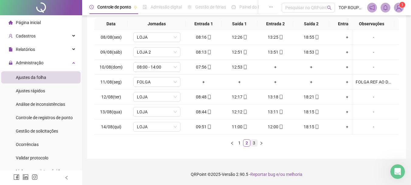
click at [254, 144] on link "3" at bounding box center [253, 142] width 7 height 7
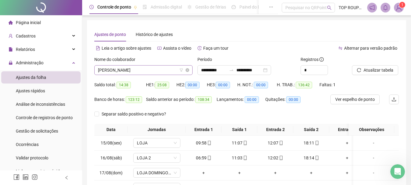
click at [122, 73] on span "[PERSON_NAME]" at bounding box center [143, 69] width 91 height 9
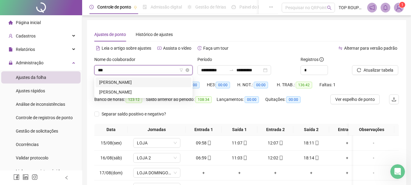
type input "****"
click at [159, 92] on div "[PERSON_NAME]" at bounding box center [143, 91] width 88 height 7
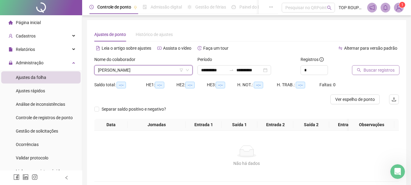
click at [381, 71] on span "Buscar registros" at bounding box center [378, 70] width 31 height 7
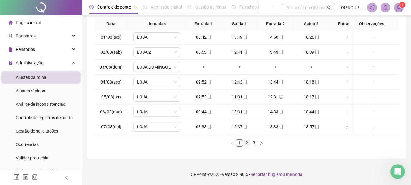
click at [246, 142] on link "2" at bounding box center [246, 142] width 7 height 7
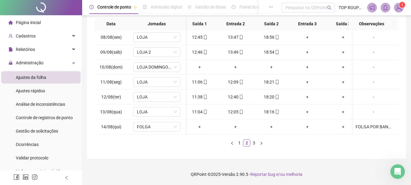
scroll to position [0, 49]
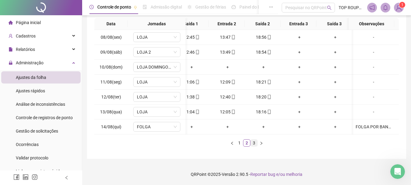
click at [256, 143] on link "3" at bounding box center [253, 142] width 7 height 7
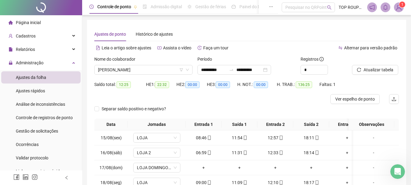
scroll to position [0, 0]
click at [130, 71] on span "[PERSON_NAME]" at bounding box center [143, 69] width 91 height 9
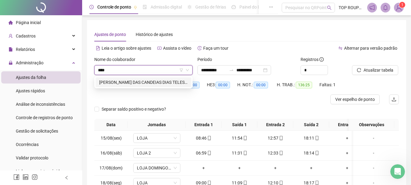
type input "***"
click at [128, 83] on div "[PERSON_NAME] DAS CANDEIAS DIAS TELES DOS SANTOS" at bounding box center [143, 82] width 88 height 7
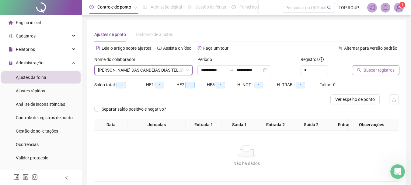
click at [378, 71] on span "Buscar registros" at bounding box center [378, 70] width 31 height 7
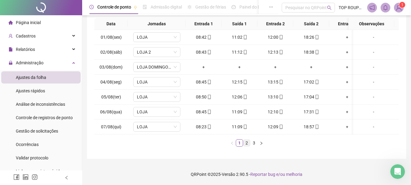
click at [245, 143] on link "2" at bounding box center [246, 142] width 7 height 7
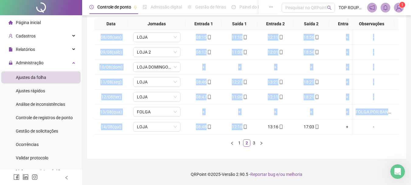
drag, startPoint x: 257, startPoint y: 130, endPoint x: 271, endPoint y: 133, distance: 13.7
click at [271, 133] on div "08/08(sex) [GEOGRAPHIC_DATA] 08:15 11:10 12:11 18:56 + + - 09/08(sáb) LOJA 2 08…" at bounding box center [246, 82] width 304 height 104
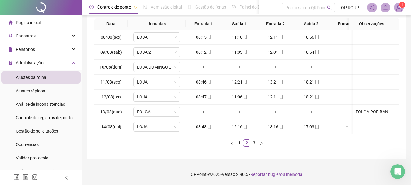
drag, startPoint x: 292, startPoint y: 153, endPoint x: 293, endPoint y: 146, distance: 7.1
click at [292, 152] on div "**********" at bounding box center [246, 38] width 319 height 239
click at [257, 143] on link "3" at bounding box center [253, 142] width 7 height 7
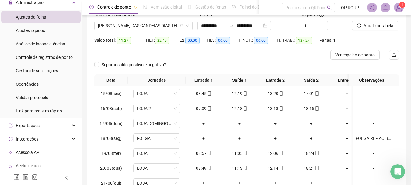
scroll to position [61, 0]
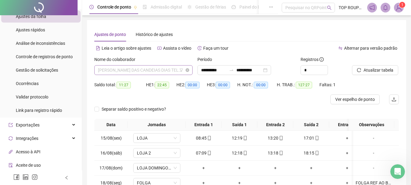
click at [128, 74] on span "[PERSON_NAME] DAS CANDEIAS DIAS TELES DOS SANTOS" at bounding box center [143, 69] width 91 height 9
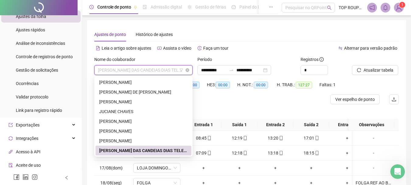
click at [128, 72] on span "[PERSON_NAME] DAS CANDEIAS DIAS TELES DOS SANTOS" at bounding box center [143, 69] width 91 height 9
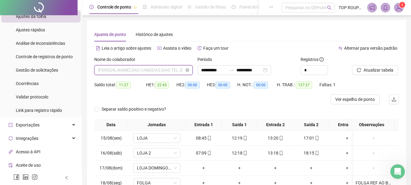
click at [128, 72] on span "[PERSON_NAME] DAS CANDEIAS DIAS TELES DOS SANTOS" at bounding box center [143, 69] width 91 height 9
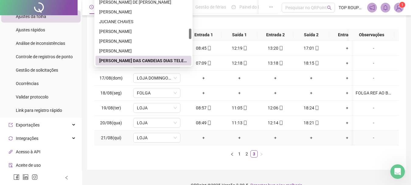
scroll to position [91, 0]
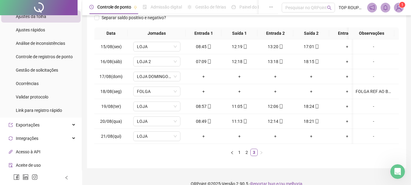
click at [226, 161] on div "Data Jornadas Entrada 1 Saída 1 Entrada 2 Saída 2 Entrada 3 Saída 3 Observações…" at bounding box center [246, 93] width 304 height 133
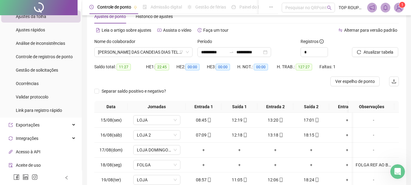
scroll to position [0, 0]
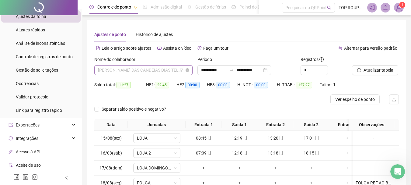
click at [143, 70] on span "[PERSON_NAME] DAS CANDEIAS DIAS TELES DOS SANTOS" at bounding box center [143, 69] width 91 height 9
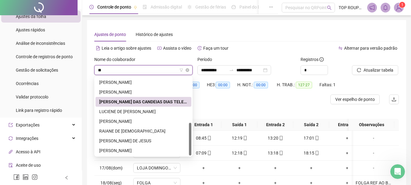
scroll to position [107, 0]
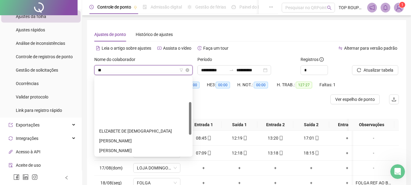
type input "*"
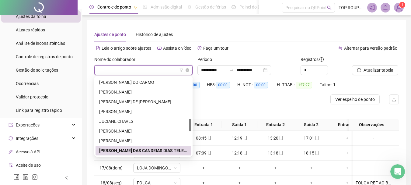
scroll to position [302, 0]
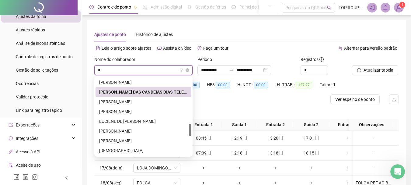
type input "**"
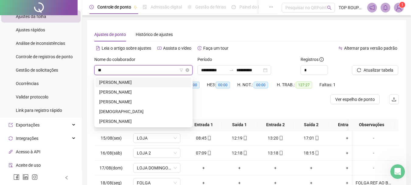
scroll to position [0, 0]
click at [127, 119] on div "[PERSON_NAME]" at bounding box center [143, 121] width 88 height 7
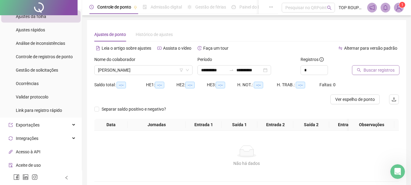
click at [377, 69] on span "Buscar registros" at bounding box center [378, 70] width 31 height 7
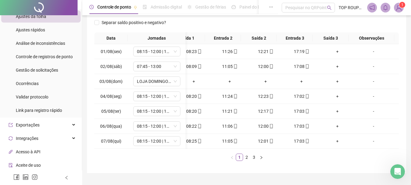
scroll to position [0, 10]
click at [249, 160] on link "2" at bounding box center [246, 157] width 7 height 7
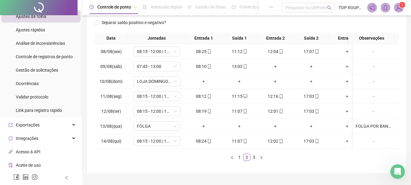
scroll to position [0, 7]
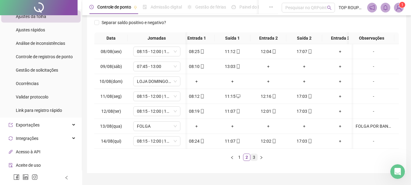
click at [251, 160] on link "3" at bounding box center [253, 157] width 7 height 7
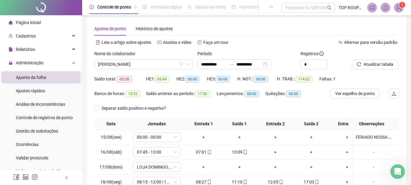
scroll to position [0, 0]
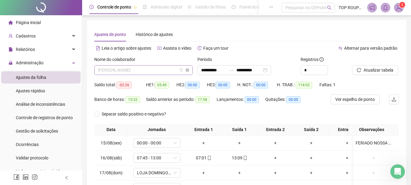
click at [145, 72] on span "[PERSON_NAME]" at bounding box center [143, 69] width 91 height 9
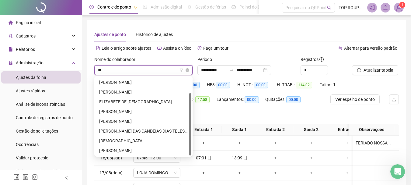
type input "***"
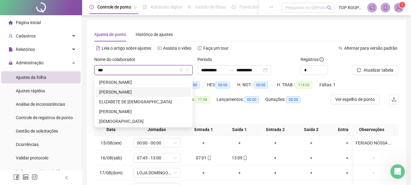
click at [142, 94] on div "[PERSON_NAME]" at bounding box center [143, 91] width 88 height 7
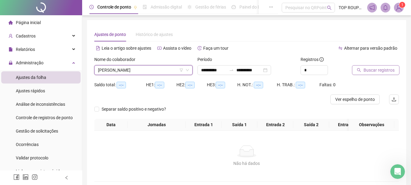
click at [382, 69] on span "Buscar registros" at bounding box center [378, 70] width 31 height 7
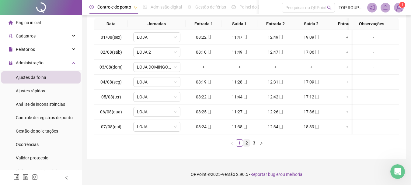
click at [248, 142] on link "2" at bounding box center [246, 142] width 7 height 7
click at [254, 146] on div "Data Jornadas Entrada 1 Saída 1 Entrada 2 Saída 2 Entrada 3 Saída 3 Observações…" at bounding box center [246, 84] width 304 height 133
click at [253, 143] on link "3" at bounding box center [253, 142] width 7 height 7
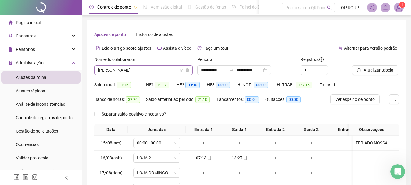
click at [103, 71] on span "[PERSON_NAME]" at bounding box center [143, 69] width 91 height 9
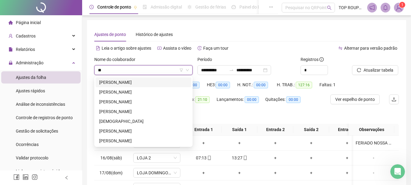
type input "***"
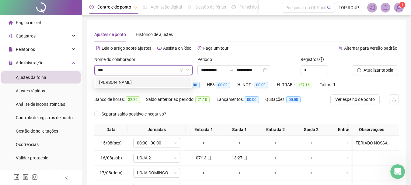
click at [150, 81] on div "[PERSON_NAME]" at bounding box center [143, 82] width 88 height 7
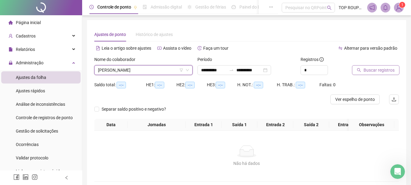
click at [361, 71] on button "Buscar registros" at bounding box center [375, 70] width 47 height 10
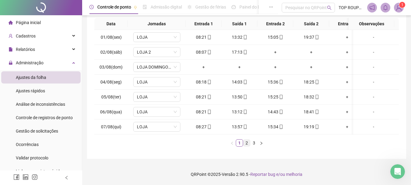
click at [245, 143] on link "2" at bounding box center [246, 142] width 7 height 7
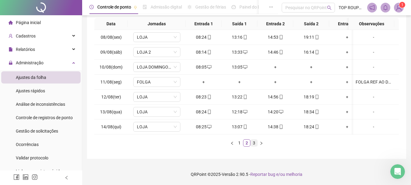
click at [254, 145] on link "3" at bounding box center [253, 142] width 7 height 7
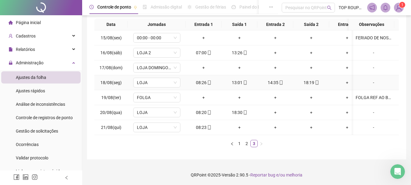
scroll to position [110, 0]
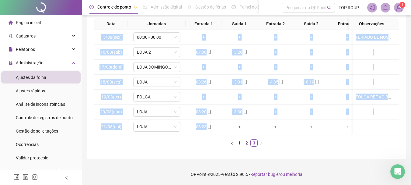
drag, startPoint x: 235, startPoint y: 129, endPoint x: 254, endPoint y: 132, distance: 19.4
click at [254, 132] on div "15/08(sex) 00:00 - 00:00 + + + + + + FERIADO DE NOSSA SENHORA DA ASSUNÇÃO 16/08…" at bounding box center [246, 82] width 304 height 104
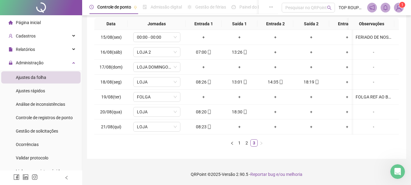
click at [295, 157] on div "**********" at bounding box center [246, 37] width 319 height 244
drag, startPoint x: 266, startPoint y: 134, endPoint x: 298, endPoint y: 139, distance: 32.6
click at [298, 139] on div "Data Jornadas Entrada 1 Saída 1 Entrada 2 Saída 2 Entrada 3 Saída 3 Observações…" at bounding box center [246, 82] width 304 height 128
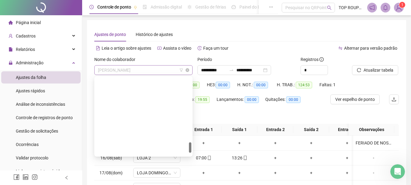
scroll to position [477, 0]
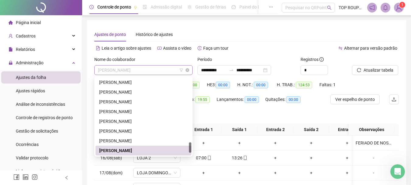
click at [144, 72] on span "[PERSON_NAME]" at bounding box center [143, 69] width 91 height 9
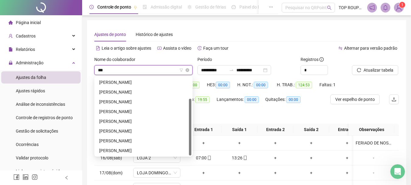
scroll to position [0, 0]
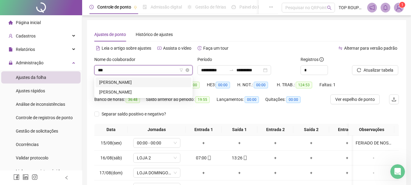
type input "****"
click at [131, 92] on div "[PERSON_NAME]" at bounding box center [143, 91] width 88 height 7
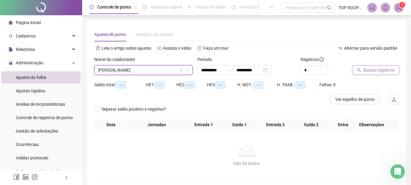
click at [385, 68] on span "Buscar registros" at bounding box center [378, 70] width 31 height 7
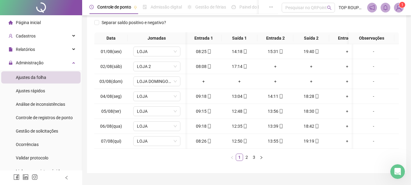
scroll to position [0, 3]
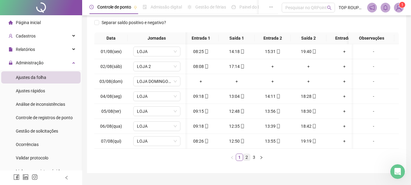
click at [246, 160] on link "2" at bounding box center [246, 157] width 7 height 7
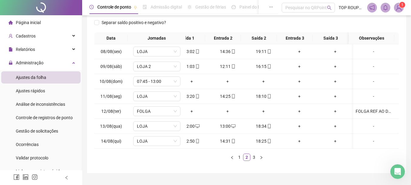
scroll to position [0, 0]
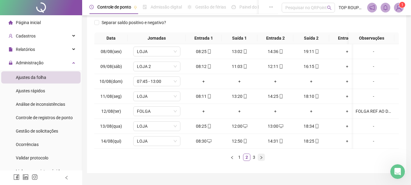
click at [257, 161] on button "button" at bounding box center [260, 156] width 7 height 7
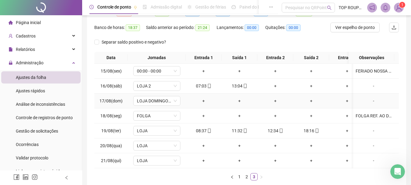
scroll to position [8, 0]
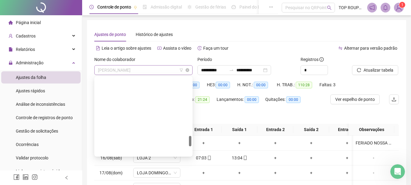
click at [151, 67] on span "[PERSON_NAME]" at bounding box center [143, 69] width 91 height 9
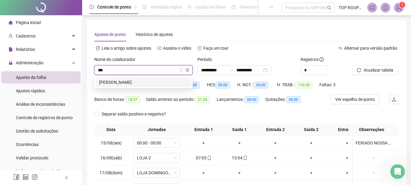
type input "****"
click at [157, 83] on div "[PERSON_NAME]" at bounding box center [143, 82] width 88 height 7
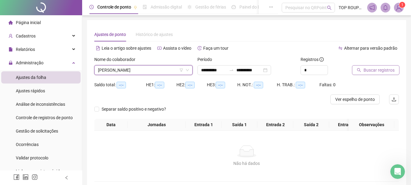
click at [362, 72] on button "Buscar registros" at bounding box center [375, 70] width 47 height 10
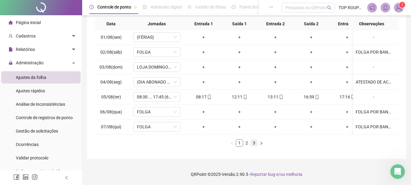
click at [254, 142] on link "3" at bounding box center [253, 142] width 7 height 7
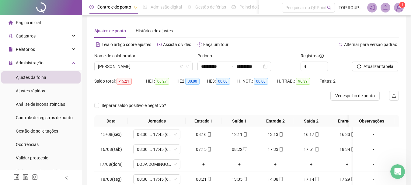
scroll to position [0, 0]
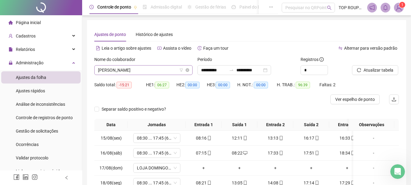
click at [156, 72] on span "[PERSON_NAME]" at bounding box center [143, 69] width 91 height 9
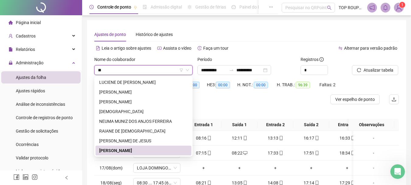
scroll to position [175, 0]
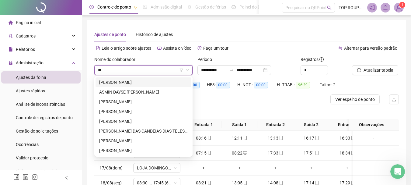
type input "**"
click at [114, 100] on div "[PERSON_NAME]" at bounding box center [143, 101] width 88 height 7
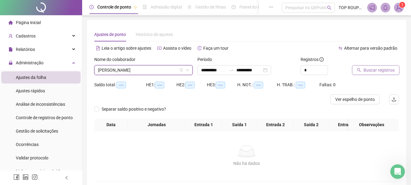
click at [371, 67] on button "Buscar registros" at bounding box center [375, 70] width 47 height 10
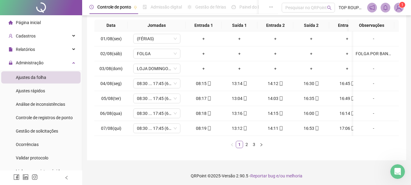
scroll to position [105, 0]
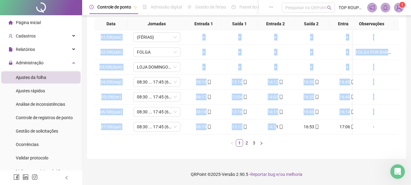
drag, startPoint x: 276, startPoint y: 129, endPoint x: 339, endPoint y: 132, distance: 63.0
click at [339, 132] on div "01/08(sex) ([DEMOGRAPHIC_DATA]ÉRIAS) + + + + + + - 02/08(sáb) FOLGA + + + + + +…" at bounding box center [246, 82] width 304 height 104
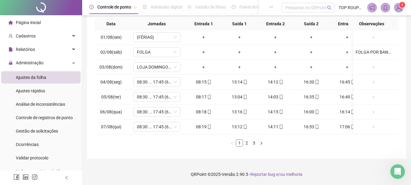
drag, startPoint x: 341, startPoint y: 171, endPoint x: 310, endPoint y: 119, distance: 60.8
click at [335, 169] on footer "QRPoint © 2025 - Versão 2.90.5 - Reportar bug e/ou melhoria" at bounding box center [246, 173] width 329 height 21
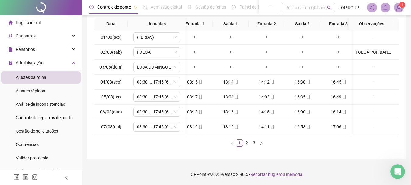
scroll to position [0, 52]
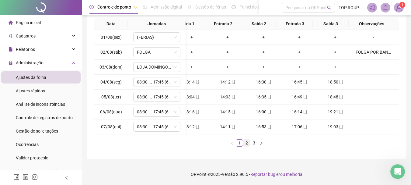
click at [246, 143] on link "2" at bounding box center [246, 142] width 7 height 7
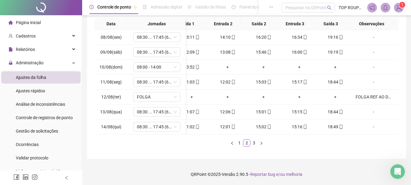
drag, startPoint x: 245, startPoint y: 135, endPoint x: 223, endPoint y: 135, distance: 21.9
click at [223, 135] on div "Data Jornadas Entrada 1 Saída 1 Entrada 2 Saída 2 Entrada 3 Saída 3 Observações…" at bounding box center [246, 82] width 304 height 128
click at [252, 144] on link "3" at bounding box center [253, 142] width 7 height 7
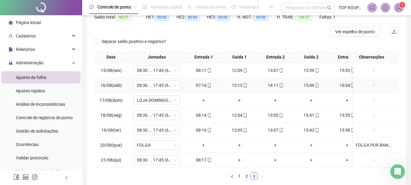
scroll to position [105, 0]
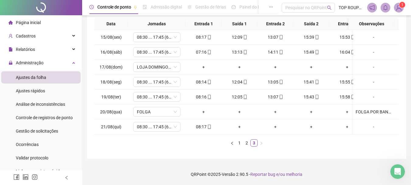
drag, startPoint x: 278, startPoint y: 134, endPoint x: 312, endPoint y: 134, distance: 33.7
click at [312, 134] on div "Data Jornadas Entrada 1 Saída 1 Entrada 2 Saída 2 Entrada 3 Saída 3 Observações…" at bounding box center [246, 82] width 304 height 128
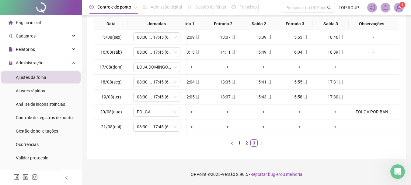
scroll to position [0, 0]
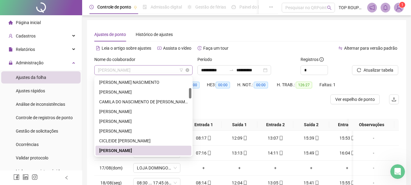
click at [122, 68] on span "[PERSON_NAME]" at bounding box center [143, 69] width 91 height 9
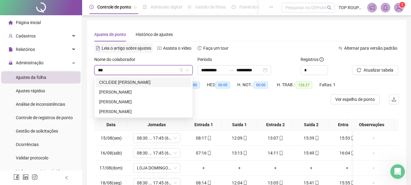
type input "****"
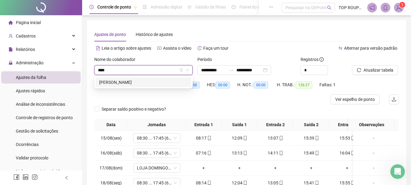
click at [114, 83] on div "[PERSON_NAME]" at bounding box center [143, 82] width 88 height 7
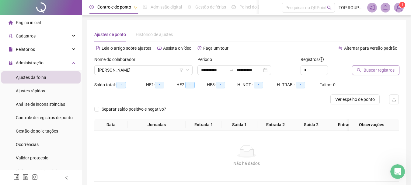
click at [363, 67] on button "Buscar registros" at bounding box center [375, 70] width 47 height 10
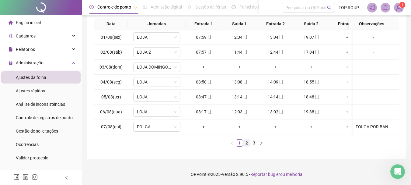
click at [249, 145] on link "2" at bounding box center [246, 142] width 7 height 7
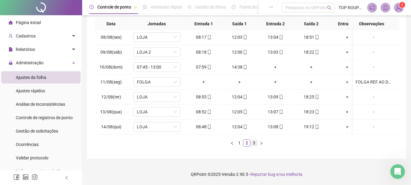
click at [254, 142] on link "3" at bounding box center [253, 142] width 7 height 7
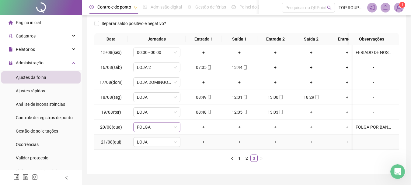
scroll to position [80, 0]
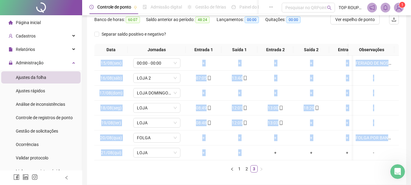
drag, startPoint x: 264, startPoint y: 159, endPoint x: 280, endPoint y: 161, distance: 16.2
click at [280, 160] on div "15/08(sex) 00:00 - 00:00 + + + + + + FERIADO DE NOSSA SENHORA DA VITÓRIA 16/08(…" at bounding box center [246, 108] width 304 height 104
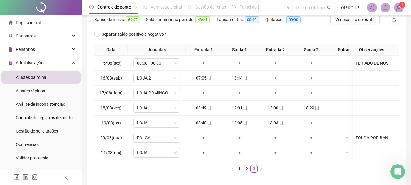
click at [284, 172] on ul "1 2 3" at bounding box center [246, 168] width 304 height 7
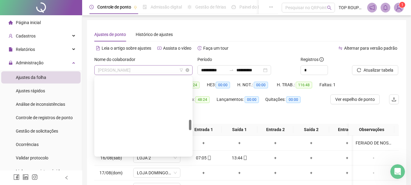
scroll to position [311, 0]
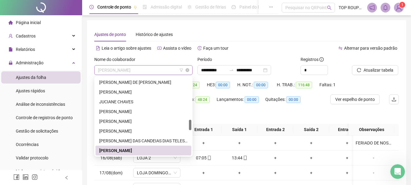
click at [119, 69] on span "[PERSON_NAME]" at bounding box center [143, 69] width 91 height 9
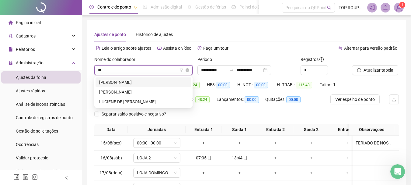
scroll to position [0, 0]
type input "***"
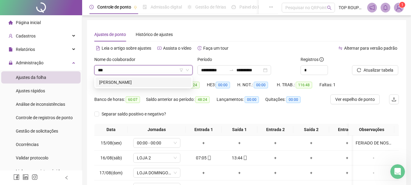
click at [132, 83] on div "[PERSON_NAME]" at bounding box center [143, 82] width 88 height 7
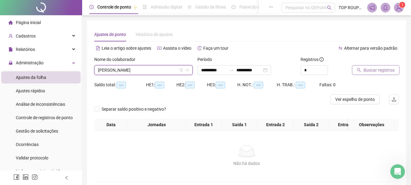
click at [359, 71] on icon "search" at bounding box center [359, 70] width 4 height 4
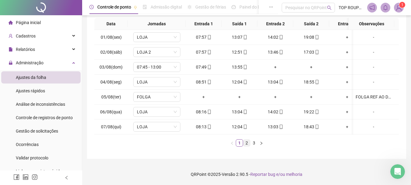
click at [247, 144] on link "2" at bounding box center [246, 142] width 7 height 7
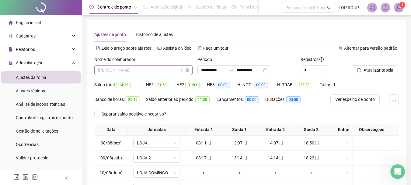
click at [115, 67] on span "[PERSON_NAME]" at bounding box center [143, 69] width 91 height 9
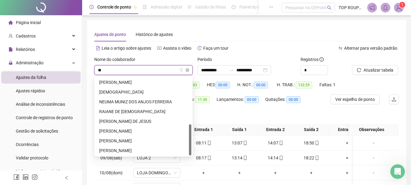
scroll to position [117, 0]
type input "***"
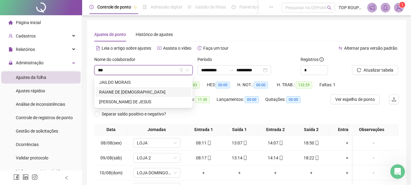
click at [130, 88] on div "RAIANE DE [DEMOGRAPHIC_DATA]" at bounding box center [143, 91] width 88 height 7
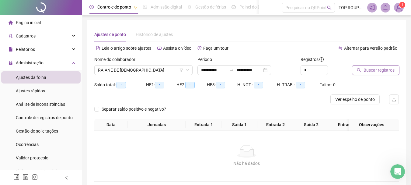
click at [366, 74] on button "Buscar registros" at bounding box center [375, 70] width 47 height 10
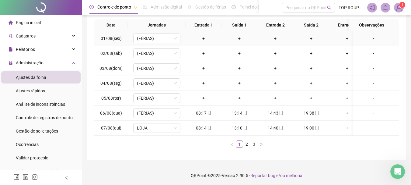
scroll to position [105, 0]
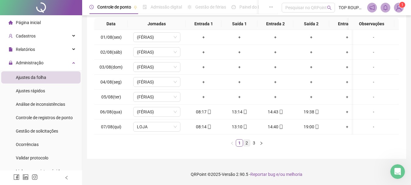
click at [246, 143] on link "2" at bounding box center [246, 142] width 7 height 7
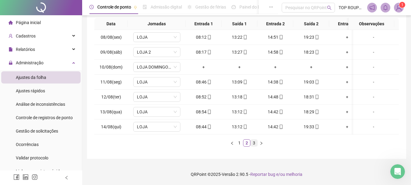
click at [251, 144] on link "3" at bounding box center [253, 142] width 7 height 7
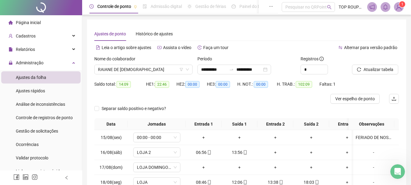
scroll to position [0, 0]
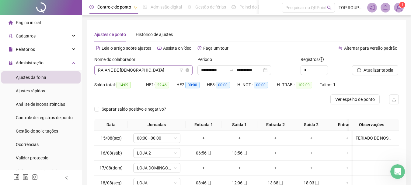
click at [137, 71] on span "RAIANE DE [DEMOGRAPHIC_DATA]" at bounding box center [143, 69] width 91 height 9
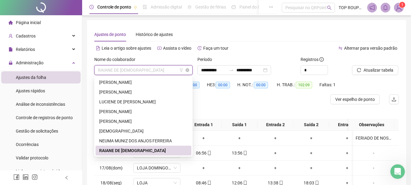
click at [137, 71] on span "RAIANE DE [DEMOGRAPHIC_DATA]" at bounding box center [143, 69] width 91 height 9
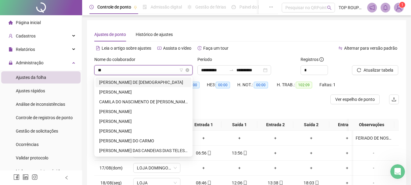
type input "***"
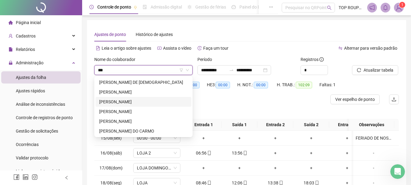
click at [140, 101] on div "[PERSON_NAME]" at bounding box center [143, 101] width 88 height 7
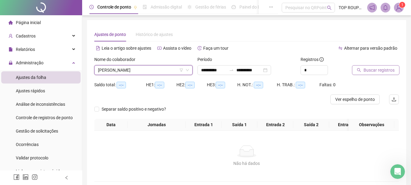
click at [367, 73] on span "Buscar registros" at bounding box center [378, 70] width 31 height 7
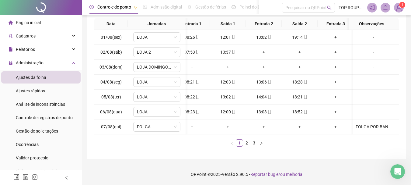
scroll to position [0, 15]
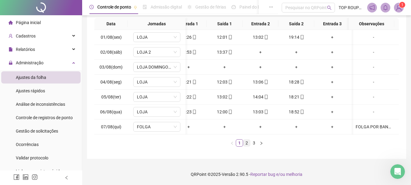
click at [246, 145] on link "2" at bounding box center [246, 142] width 7 height 7
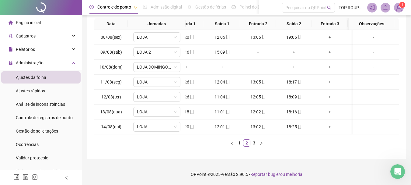
scroll to position [0, 0]
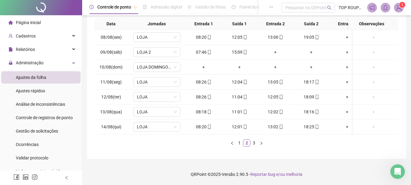
click at [251, 147] on div "Data Jornadas Entrada 1 Saída 1 Entrada 2 Saída 2 Entrada 3 Saída 3 Observações…" at bounding box center [246, 84] width 304 height 133
click at [254, 144] on link "3" at bounding box center [253, 142] width 7 height 7
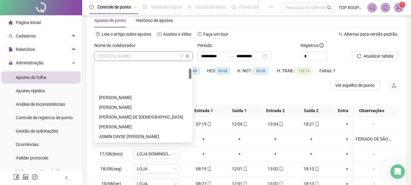
scroll to position [39, 0]
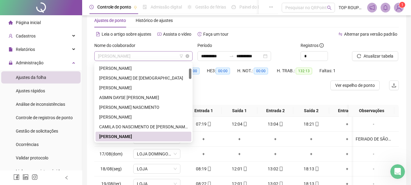
click at [113, 51] on span "[PERSON_NAME]" at bounding box center [143, 55] width 91 height 9
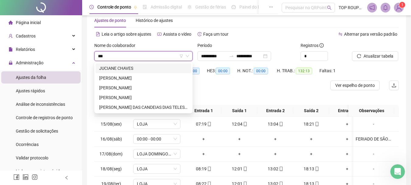
scroll to position [0, 0]
type input "****"
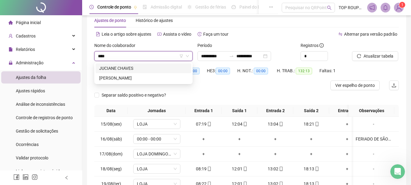
click at [146, 67] on div "JUCIANE CHAVES" at bounding box center [143, 68] width 88 height 7
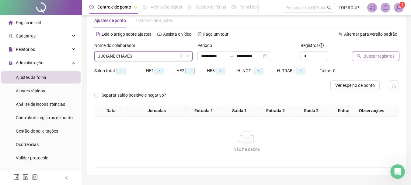
click at [372, 57] on span "Buscar registros" at bounding box center [378, 56] width 31 height 7
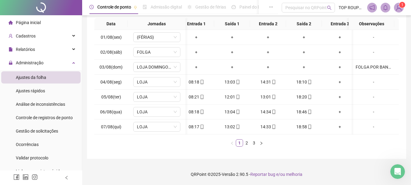
scroll to position [0, 16]
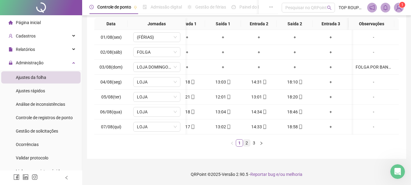
click at [247, 144] on link "2" at bounding box center [246, 142] width 7 height 7
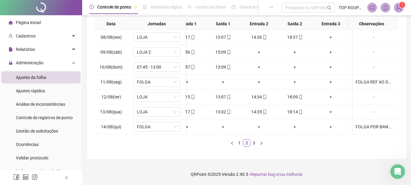
scroll to position [0, 0]
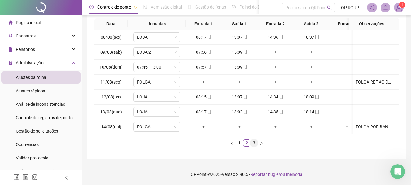
click at [252, 142] on link "3" at bounding box center [253, 142] width 7 height 7
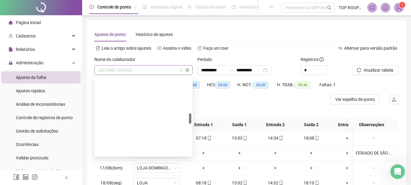
scroll to position [263, 0]
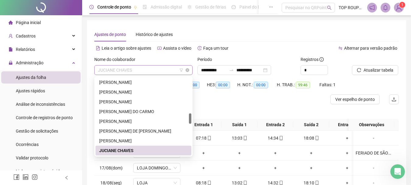
click at [134, 71] on span "JUCIANE CHAVES" at bounding box center [143, 69] width 91 height 9
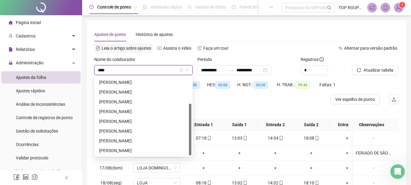
scroll to position [29, 0]
type input "*****"
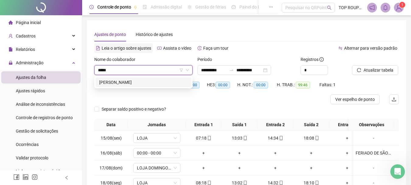
scroll to position [0, 0]
click at [143, 82] on div "[PERSON_NAME]" at bounding box center [143, 82] width 88 height 7
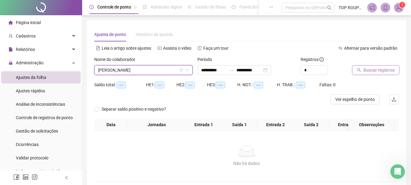
click at [382, 73] on span "Buscar registros" at bounding box center [378, 70] width 31 height 7
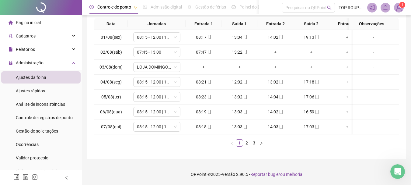
scroll to position [0, 15]
click at [245, 145] on link "2" at bounding box center [246, 142] width 7 height 7
click at [254, 140] on link "3" at bounding box center [253, 142] width 7 height 7
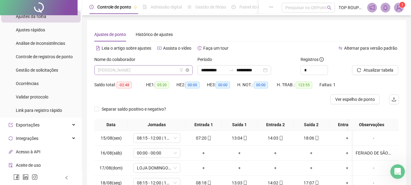
scroll to position [457, 0]
click at [133, 67] on span "[PERSON_NAME]" at bounding box center [143, 69] width 91 height 9
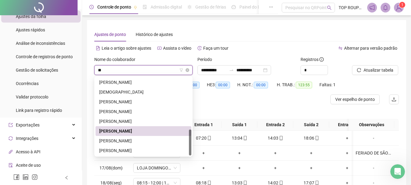
scroll to position [0, 0]
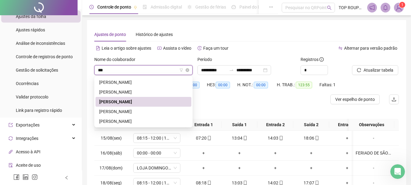
type input "****"
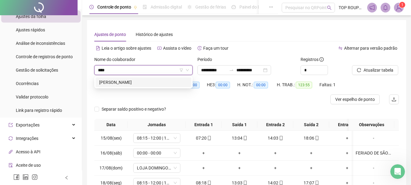
click at [124, 81] on div "[PERSON_NAME]" at bounding box center [143, 82] width 88 height 7
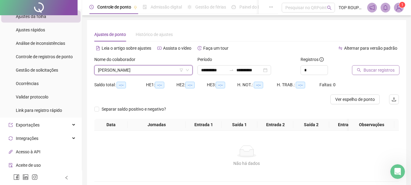
click at [378, 71] on span "Buscar registros" at bounding box center [378, 70] width 31 height 7
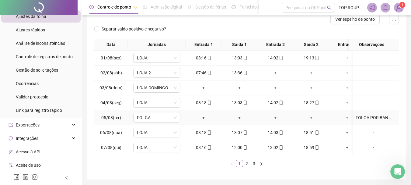
scroll to position [105, 0]
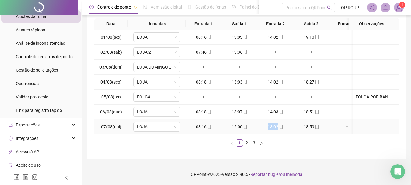
drag, startPoint x: 266, startPoint y: 129, endPoint x: 297, endPoint y: 129, distance: 30.7
click at [297, 129] on tr "07/08(qui) LOJA 08:16 12:00 13:02 18:59 + + -" at bounding box center [270, 126] width 352 height 15
click at [299, 150] on div "Data Jornadas Entrada 1 Saída 1 Entrada 2 Saída 2 Entrada 3 Saída 3 Observações…" at bounding box center [246, 84] width 304 height 133
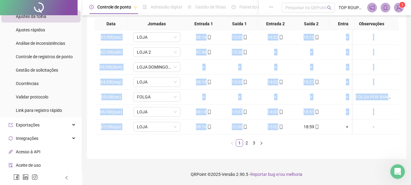
drag, startPoint x: 293, startPoint y: 129, endPoint x: 355, endPoint y: 131, distance: 61.7
click at [355, 131] on div "01/08(sex) [GEOGRAPHIC_DATA] 08:16 13:03 14:02 19:13 + + - 02/08(sáb) LOJA 2 07…" at bounding box center [246, 82] width 304 height 104
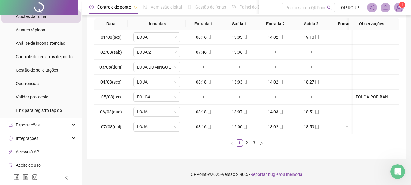
click at [333, 159] on div "**********" at bounding box center [246, 41] width 329 height 285
click at [325, 129] on td "18:59" at bounding box center [311, 126] width 36 height 15
click at [244, 142] on link "2" at bounding box center [246, 142] width 7 height 7
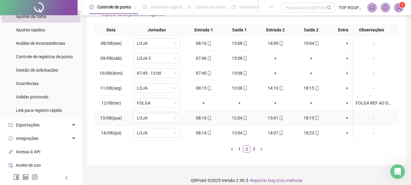
scroll to position [105, 0]
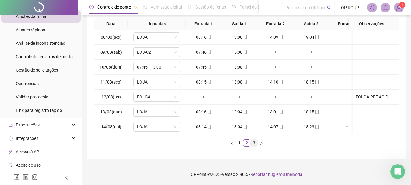
click at [255, 141] on link "3" at bounding box center [253, 142] width 7 height 7
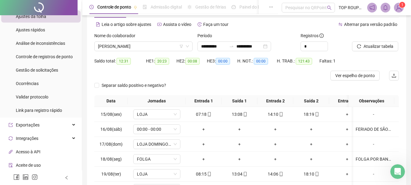
scroll to position [0, 0]
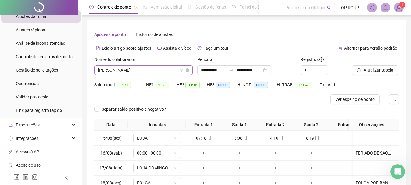
click at [116, 68] on span "[PERSON_NAME]" at bounding box center [143, 69] width 91 height 9
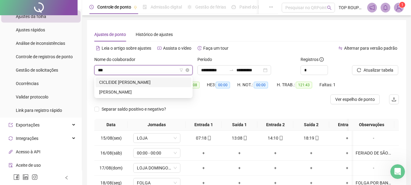
type input "****"
click at [118, 81] on div "CICLEIDE [PERSON_NAME]" at bounding box center [143, 82] width 88 height 7
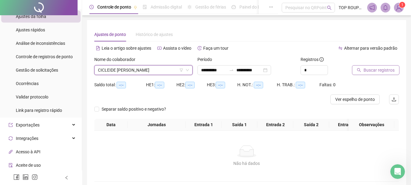
click at [380, 67] on span "Buscar registros" at bounding box center [378, 70] width 31 height 7
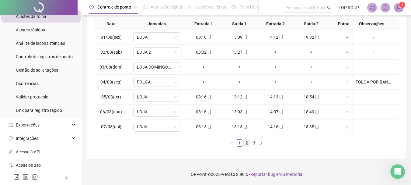
click at [249, 140] on link "2" at bounding box center [246, 142] width 7 height 7
click at [252, 140] on link "3" at bounding box center [253, 142] width 7 height 7
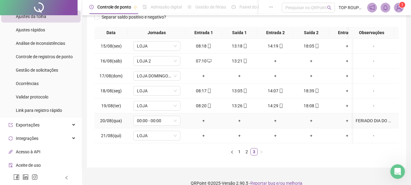
scroll to position [110, 0]
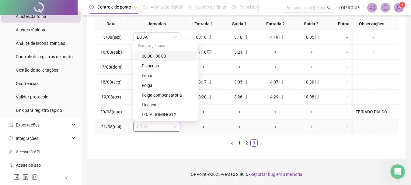
click at [165, 125] on span "LOJA" at bounding box center [157, 126] width 40 height 9
click at [157, 82] on div "Folga" at bounding box center [167, 85] width 51 height 7
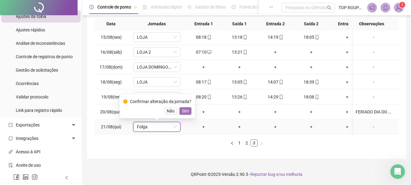
click at [187, 108] on span "Sim" at bounding box center [185, 110] width 7 height 7
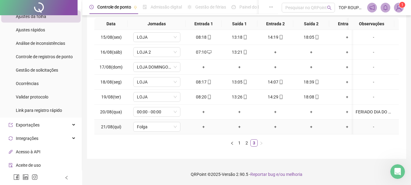
click at [370, 123] on div "-" at bounding box center [373, 126] width 36 height 7
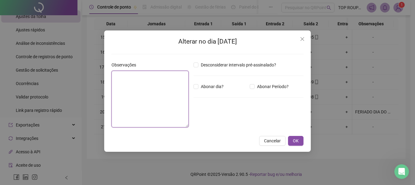
click at [135, 102] on textarea at bounding box center [150, 99] width 77 height 57
type textarea "*"
type textarea "**********"
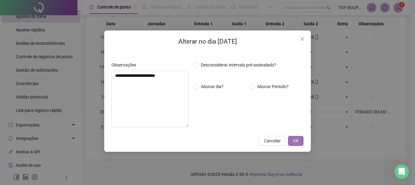
click at [295, 140] on span "OK" at bounding box center [296, 140] width 6 height 7
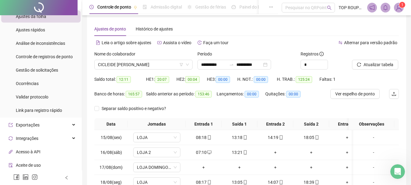
scroll to position [0, 0]
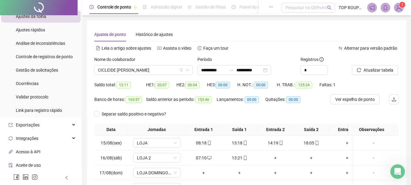
click at [375, 65] on div at bounding box center [368, 60] width 32 height 9
click at [373, 69] on span "Atualizar tabela" at bounding box center [378, 70] width 30 height 7
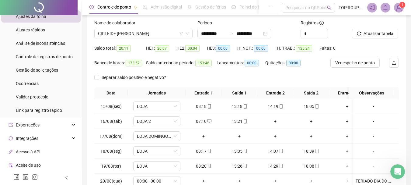
scroll to position [110, 0]
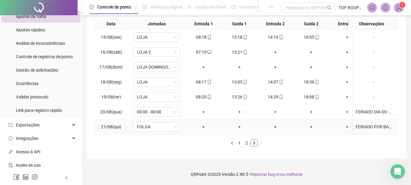
click at [382, 123] on div "FERIADO POR BANCO DE HORAS" at bounding box center [373, 126] width 36 height 7
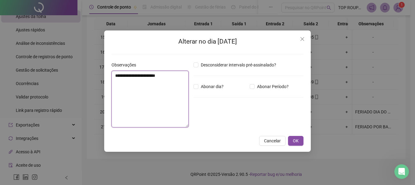
drag, startPoint x: 132, startPoint y: 76, endPoint x: 117, endPoint y: 76, distance: 14.6
click at [117, 76] on textarea "**********" at bounding box center [150, 99] width 77 height 57
type textarea "**********"
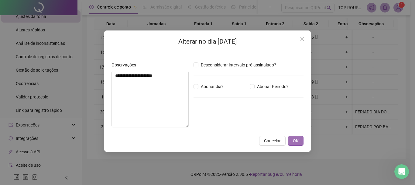
click at [291, 139] on button "OK" at bounding box center [296, 141] width 16 height 10
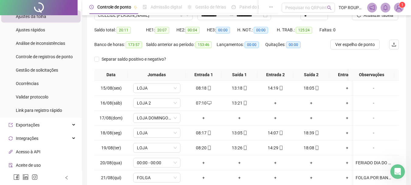
scroll to position [49, 0]
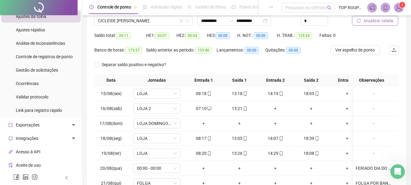
click at [375, 22] on span "Atualizar tabela" at bounding box center [378, 20] width 30 height 7
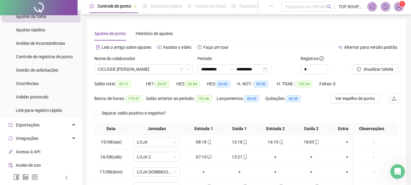
scroll to position [0, 0]
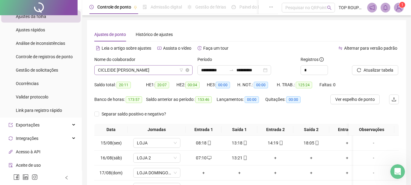
click at [122, 71] on span "CICLEIDE [PERSON_NAME]" at bounding box center [143, 69] width 91 height 9
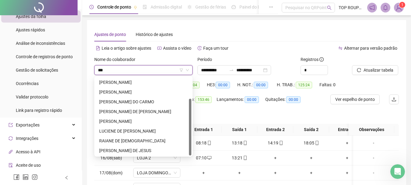
scroll to position [10, 0]
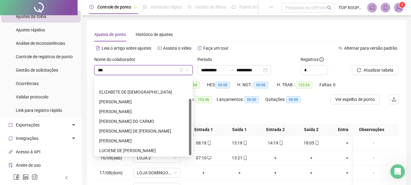
type input "****"
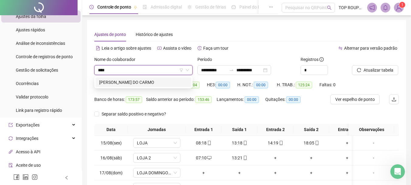
scroll to position [0, 0]
click at [150, 82] on div "[PERSON_NAME] DO CARMO" at bounding box center [143, 82] width 88 height 7
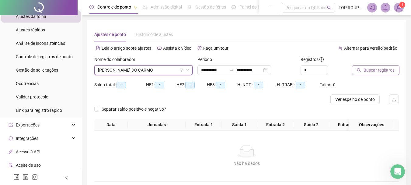
click at [366, 71] on span "Buscar registros" at bounding box center [378, 70] width 31 height 7
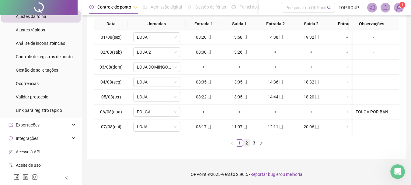
click at [247, 141] on link "2" at bounding box center [246, 142] width 7 height 7
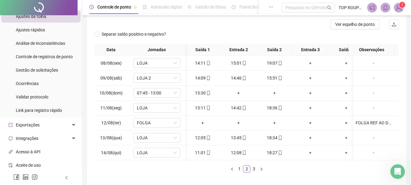
scroll to position [0, 22]
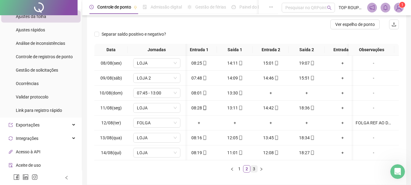
click at [255, 172] on link "3" at bounding box center [253, 168] width 7 height 7
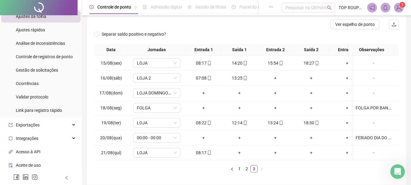
drag, startPoint x: 225, startPoint y: 177, endPoint x: 224, endPoint y: 174, distance: 3.1
click at [225, 177] on div "Data Jornadas Entrada 1 Saída 1 Entrada 2 Saída 2 Entrada 3 Saída 3 Observações…" at bounding box center [246, 110] width 304 height 133
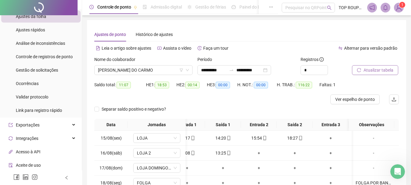
click at [366, 67] on span "Atualizar tabela" at bounding box center [378, 70] width 30 height 7
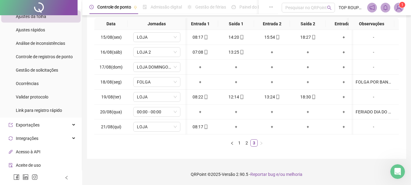
drag, startPoint x: 213, startPoint y: 137, endPoint x: 220, endPoint y: 130, distance: 10.1
click at [213, 136] on div "Data Jornadas Entrada 1 Saída 1 Entrada 2 Saída 2 Entrada 3 Saída 3 Observações…" at bounding box center [246, 82] width 304 height 128
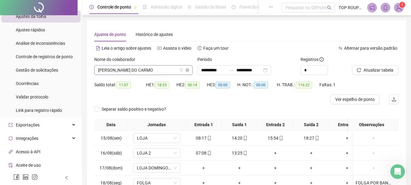
click at [152, 67] on span "[PERSON_NAME] DO CARMO" at bounding box center [143, 69] width 91 height 9
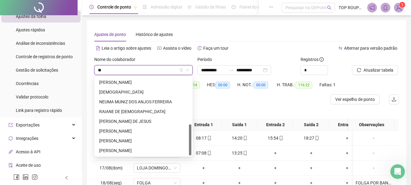
type input "***"
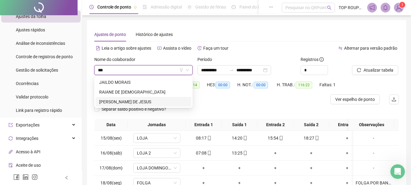
click at [127, 103] on div "[PERSON_NAME] DE JESUS" at bounding box center [143, 101] width 88 height 7
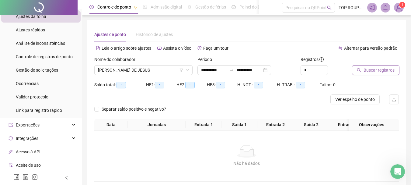
click at [380, 69] on span "Buscar registros" at bounding box center [378, 70] width 31 height 7
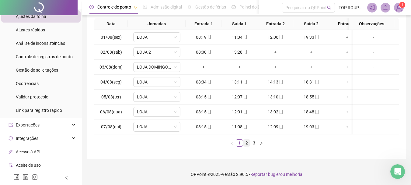
click at [248, 143] on link "2" at bounding box center [246, 142] width 7 height 7
click at [254, 144] on link "3" at bounding box center [253, 142] width 7 height 7
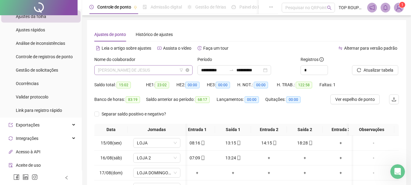
click at [116, 72] on span "[PERSON_NAME] DE JESUS" at bounding box center [143, 69] width 91 height 9
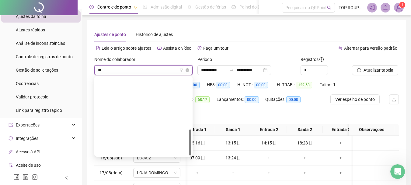
type input "***"
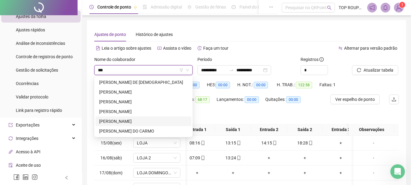
click at [122, 119] on div "[PERSON_NAME]" at bounding box center [143, 121] width 88 height 7
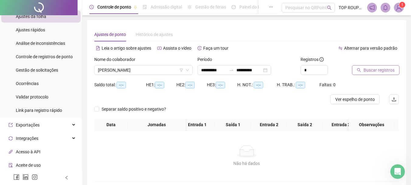
click at [379, 68] on span "Buscar registros" at bounding box center [378, 70] width 31 height 7
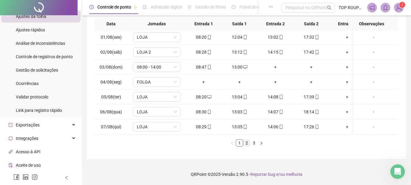
click at [245, 145] on link "2" at bounding box center [246, 142] width 7 height 7
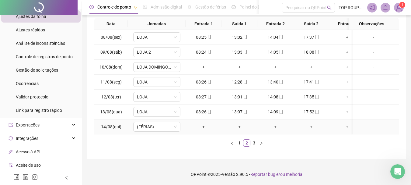
drag, startPoint x: 241, startPoint y: 128, endPoint x: 245, endPoint y: 128, distance: 3.4
click at [245, 128] on td "+" at bounding box center [239, 126] width 36 height 15
click at [252, 142] on link "3" at bounding box center [253, 142] width 7 height 7
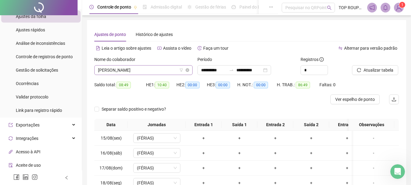
click at [115, 71] on span "[PERSON_NAME]" at bounding box center [143, 69] width 91 height 9
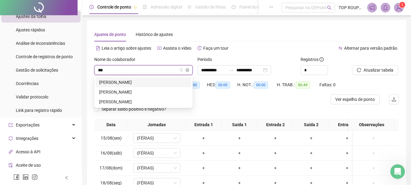
type input "****"
click at [104, 101] on div "[PERSON_NAME]" at bounding box center [143, 101] width 88 height 7
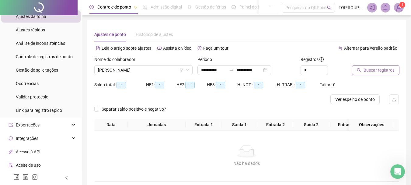
click at [377, 70] on span "Buscar registros" at bounding box center [378, 70] width 31 height 7
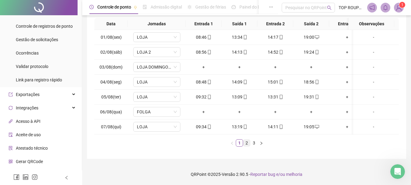
click at [244, 146] on li "2" at bounding box center [246, 142] width 7 height 7
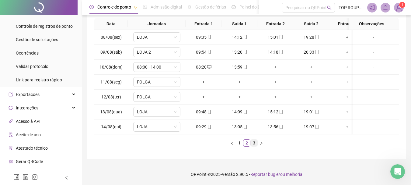
click at [254, 143] on link "3" at bounding box center [253, 142] width 7 height 7
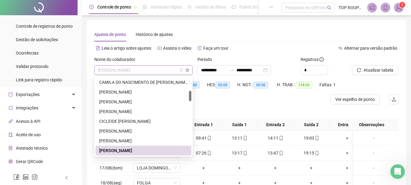
click at [117, 69] on span "[PERSON_NAME]" at bounding box center [143, 69] width 91 height 9
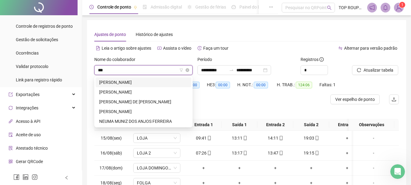
type input "****"
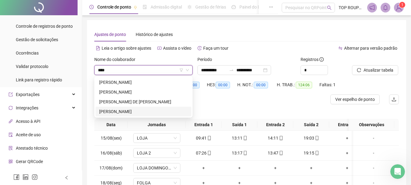
click at [123, 110] on div "[PERSON_NAME]" at bounding box center [143, 111] width 88 height 7
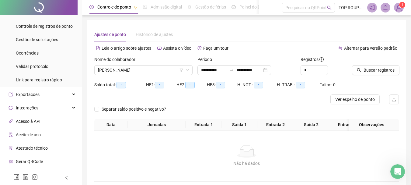
click at [356, 75] on div "Buscar registros" at bounding box center [375, 68] width 52 height 24
click at [364, 71] on span "Buscar registros" at bounding box center [378, 70] width 31 height 7
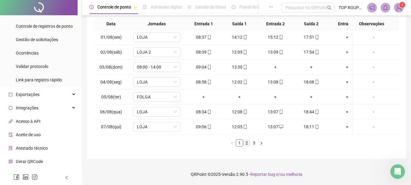
click at [246, 143] on link "2" at bounding box center [246, 142] width 7 height 7
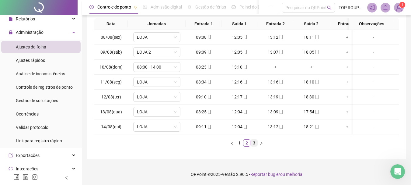
click at [255, 142] on link "3" at bounding box center [253, 142] width 7 height 7
click at [150, 119] on td "LOJA" at bounding box center [157, 126] width 58 height 15
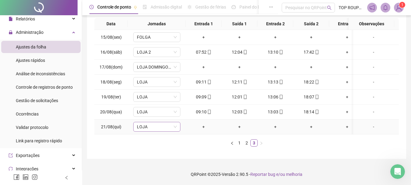
click at [154, 122] on span "LOJA" at bounding box center [157, 126] width 40 height 9
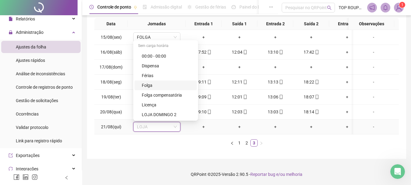
click at [169, 82] on div "Folga" at bounding box center [167, 85] width 51 height 7
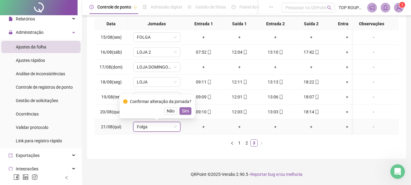
click at [185, 107] on span "Sim" at bounding box center [185, 110] width 7 height 7
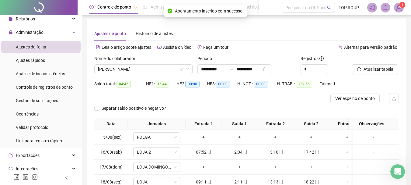
scroll to position [0, 0]
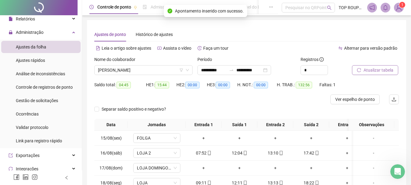
click at [377, 69] on span "Atualizar tabela" at bounding box center [378, 70] width 30 height 7
click at [121, 69] on span "[PERSON_NAME]" at bounding box center [143, 69] width 91 height 9
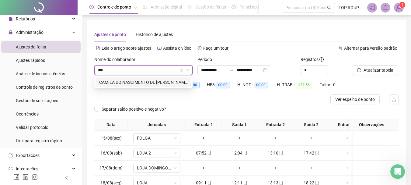
type input "***"
click at [156, 77] on div "277651 [PERSON_NAME]" at bounding box center [143, 82] width 98 height 12
click at [157, 79] on div "CAMILA DO NASCIMENTO DE [PERSON_NAME]" at bounding box center [143, 82] width 88 height 7
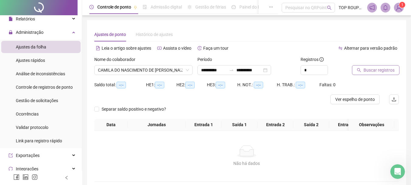
click at [375, 71] on span "Buscar registros" at bounding box center [378, 70] width 31 height 7
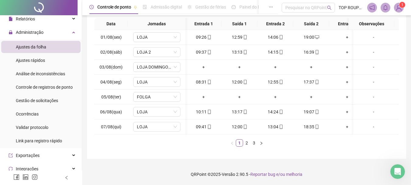
scroll to position [0, 17]
click at [247, 143] on link "2" at bounding box center [246, 142] width 7 height 7
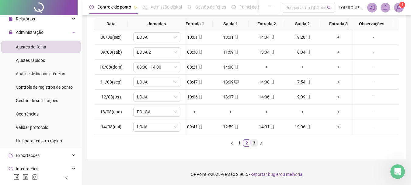
click at [253, 143] on link "3" at bounding box center [253, 142] width 7 height 7
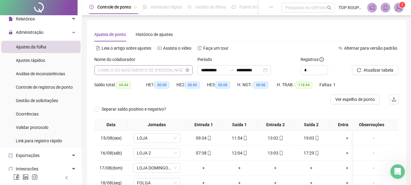
click at [140, 71] on span "CAMILA DO NASCIMENTO DE [PERSON_NAME]" at bounding box center [143, 69] width 91 height 9
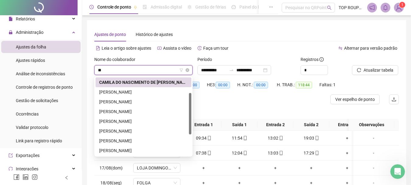
type input "***"
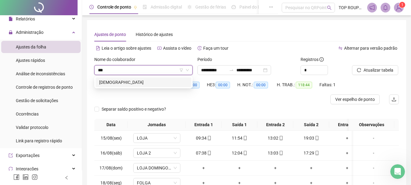
click at [179, 79] on div "[DEMOGRAPHIC_DATA]" at bounding box center [143, 82] width 88 height 7
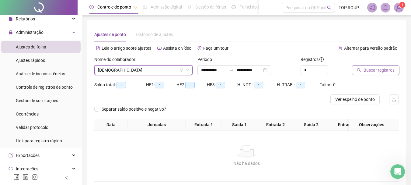
click at [364, 70] on span "Buscar registros" at bounding box center [378, 70] width 31 height 7
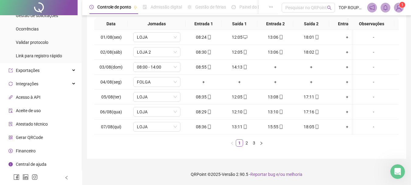
scroll to position [0, 6]
click at [250, 141] on link "3" at bounding box center [253, 142] width 7 height 7
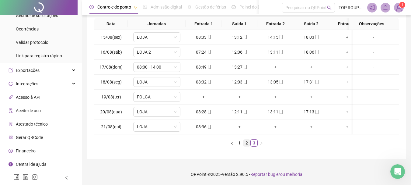
click at [245, 141] on link "2" at bounding box center [246, 142] width 7 height 7
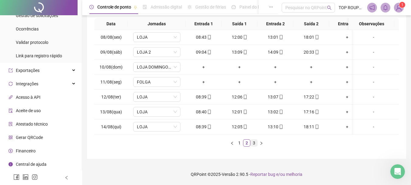
click at [255, 142] on link "3" at bounding box center [253, 142] width 7 height 7
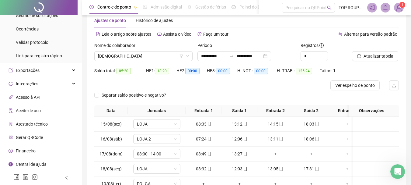
scroll to position [7, 0]
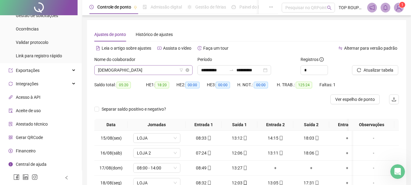
click at [131, 74] on span "[DEMOGRAPHIC_DATA]" at bounding box center [143, 69] width 91 height 9
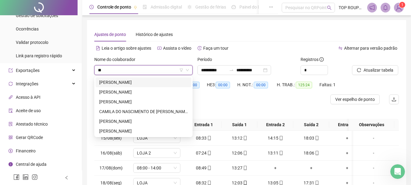
type input "***"
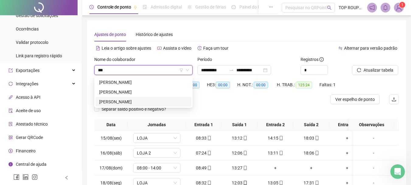
click at [146, 101] on div "[PERSON_NAME]" at bounding box center [143, 101] width 88 height 7
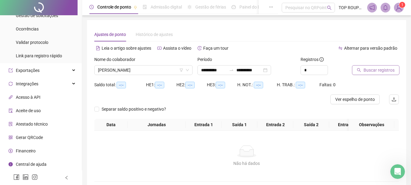
click at [360, 66] on button "Buscar registros" at bounding box center [375, 70] width 47 height 10
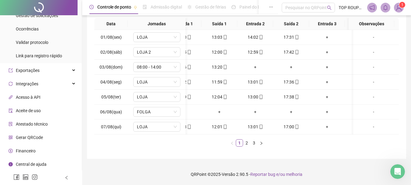
scroll to position [0, 0]
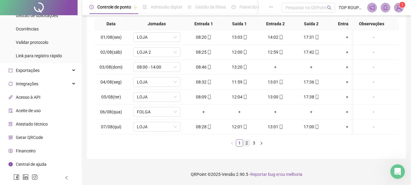
click at [248, 145] on link "2" at bounding box center [246, 142] width 7 height 7
click at [256, 146] on li "3" at bounding box center [253, 142] width 7 height 7
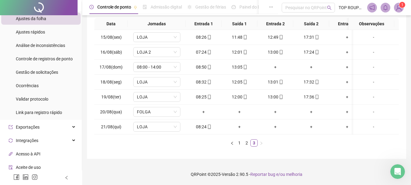
scroll to position [61, 0]
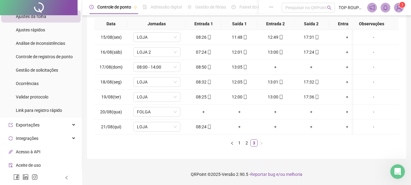
drag, startPoint x: 129, startPoint y: 135, endPoint x: 105, endPoint y: 139, distance: 24.9
click at [105, 139] on div "Data Jornadas Entrada 1 Saída 1 Entrada 2 Saída 2 Entrada 3 Saída 3 Observações…" at bounding box center [246, 82] width 304 height 128
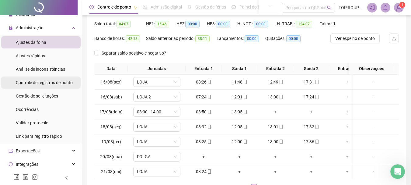
scroll to position [0, 0]
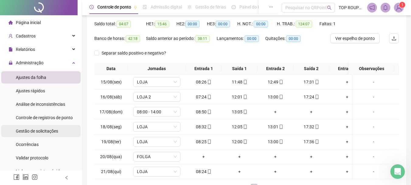
click at [47, 127] on div "Gestão de solicitações" at bounding box center [37, 131] width 42 height 12
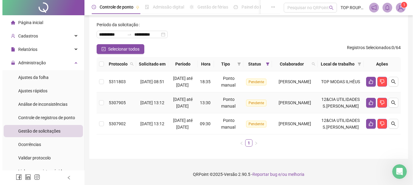
scroll to position [53, 0]
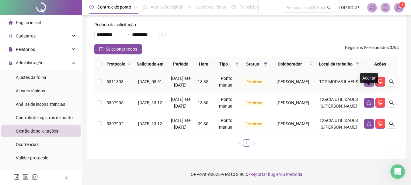
click at [365, 77] on button "button" at bounding box center [369, 82] width 10 height 10
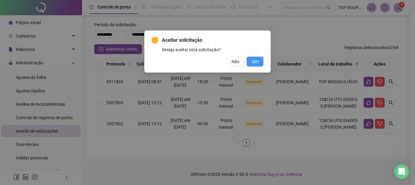
click at [252, 64] on span "Sim" at bounding box center [255, 61] width 7 height 7
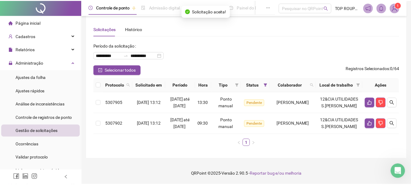
scroll to position [26, 0]
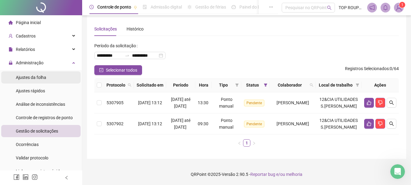
click at [52, 78] on li "Ajustes da folha" at bounding box center [40, 77] width 79 height 12
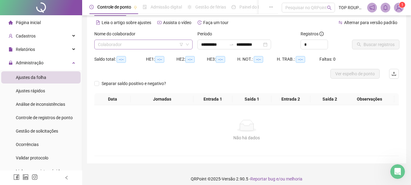
click at [123, 40] on div "Colaborador" at bounding box center [143, 45] width 98 height 10
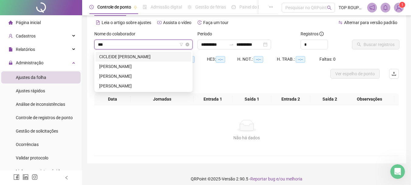
type input "****"
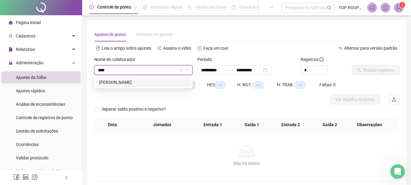
click at [174, 84] on div "[PERSON_NAME]" at bounding box center [143, 82] width 88 height 7
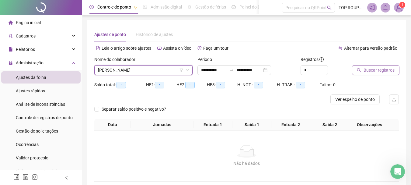
click at [361, 69] on icon "search" at bounding box center [359, 70] width 4 height 4
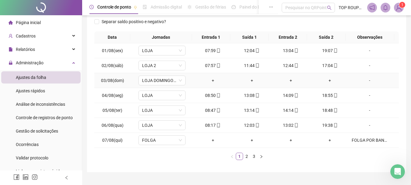
scroll to position [105, 0]
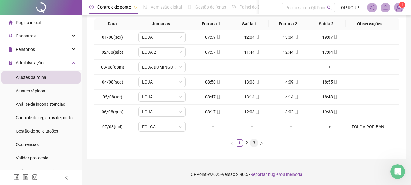
click at [252, 143] on link "3" at bounding box center [253, 142] width 7 height 7
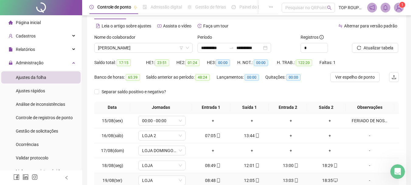
scroll to position [0, 0]
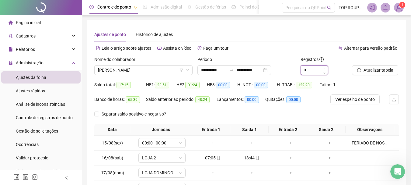
click at [326, 68] on span "Increase Value" at bounding box center [324, 67] width 7 height 5
type input "*"
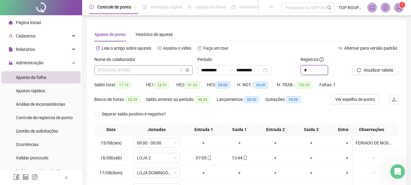
click at [135, 71] on span "[PERSON_NAME]" at bounding box center [143, 69] width 91 height 9
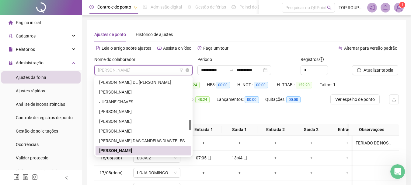
type input "*"
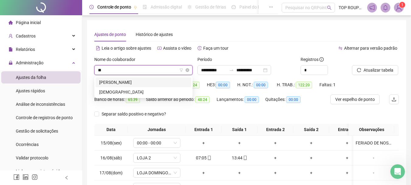
type input "***"
click at [147, 82] on div "[PERSON_NAME]" at bounding box center [143, 82] width 88 height 7
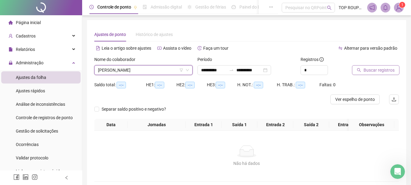
click at [377, 70] on span "Buscar registros" at bounding box center [378, 70] width 31 height 7
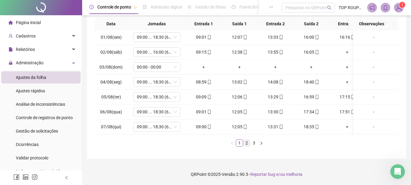
click at [247, 144] on link "2" at bounding box center [246, 142] width 7 height 7
click at [256, 142] on link "3" at bounding box center [253, 142] width 7 height 7
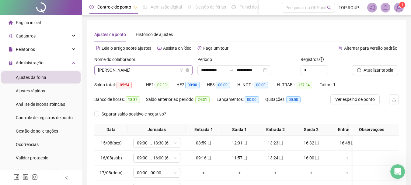
click at [131, 70] on span "[PERSON_NAME]" at bounding box center [143, 69] width 91 height 9
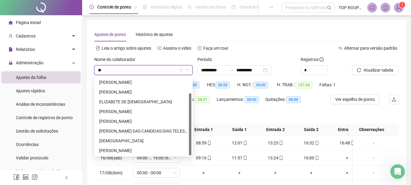
type input "***"
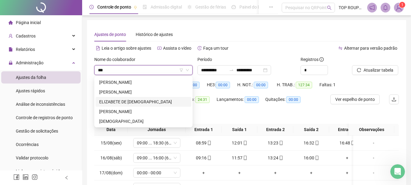
click at [124, 103] on div "ELIZABETE DE [DEMOGRAPHIC_DATA]" at bounding box center [143, 101] width 88 height 7
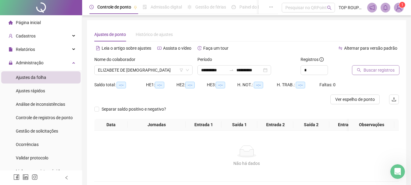
click at [360, 70] on icon "search" at bounding box center [359, 70] width 4 height 4
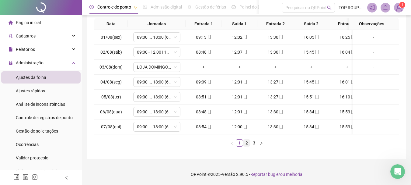
click at [249, 141] on link "2" at bounding box center [246, 142] width 7 height 7
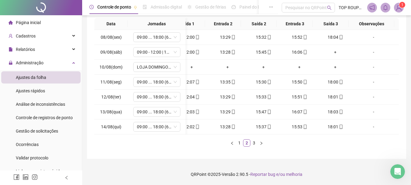
click at [206, 164] on footer "QRPoint © 2025 - Versão 2.90.5 - Reportar bug e/ou melhoria" at bounding box center [246, 173] width 329 height 21
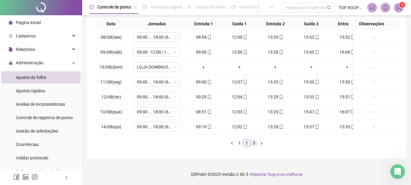
click at [250, 142] on link "3" at bounding box center [253, 142] width 7 height 7
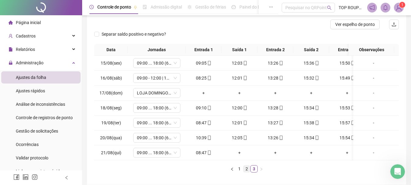
click at [247, 171] on link "2" at bounding box center [246, 168] width 7 height 7
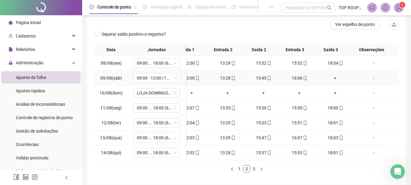
click at [264, 81] on div "15:45" at bounding box center [263, 77] width 31 height 7
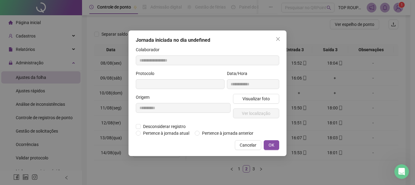
type input "**********"
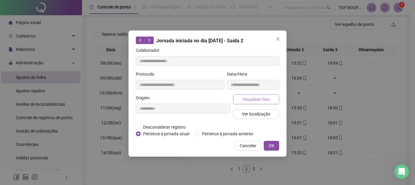
click at [259, 99] on span "Visualizar foto" at bounding box center [256, 99] width 27 height 7
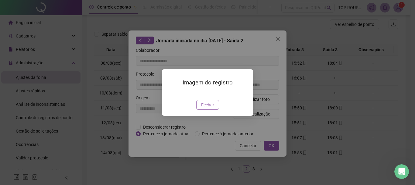
click at [204, 108] on span "Fechar" at bounding box center [207, 104] width 13 height 7
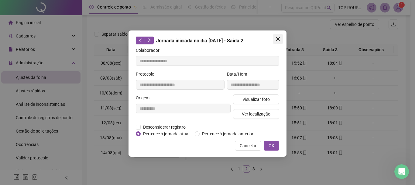
click at [278, 41] on button "Close" at bounding box center [278, 39] width 10 height 10
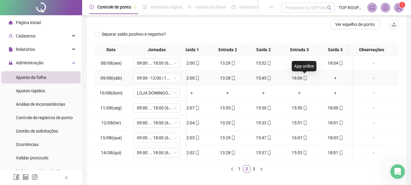
click at [305, 79] on icon "mobile" at bounding box center [305, 78] width 4 height 4
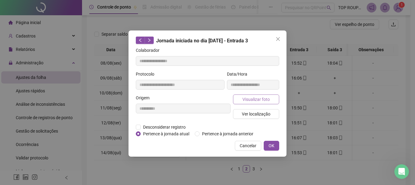
click at [240, 102] on button "Visualizar foto" at bounding box center [256, 99] width 46 height 10
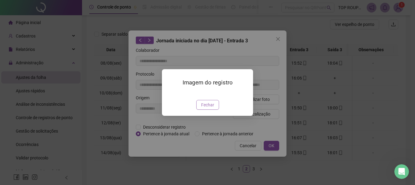
click at [213, 108] on span "Fechar" at bounding box center [207, 104] width 13 height 7
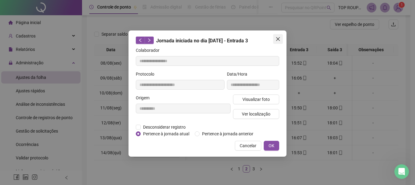
click at [276, 37] on icon "close" at bounding box center [278, 38] width 5 height 5
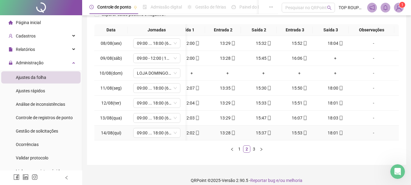
scroll to position [105, 0]
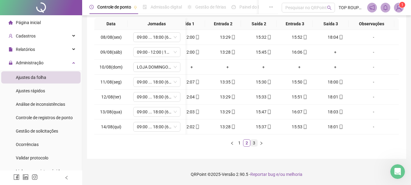
click at [257, 143] on link "3" at bounding box center [253, 142] width 7 height 7
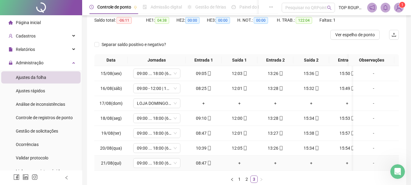
scroll to position [0, 0]
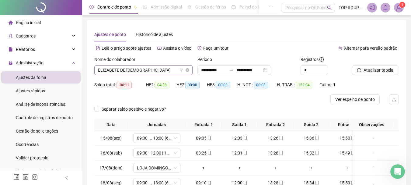
click at [119, 74] on span "ELIZABETE DE [DEMOGRAPHIC_DATA]" at bounding box center [143, 69] width 91 height 9
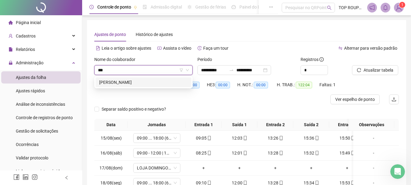
type input "****"
click at [142, 82] on div "[PERSON_NAME]" at bounding box center [143, 82] width 88 height 7
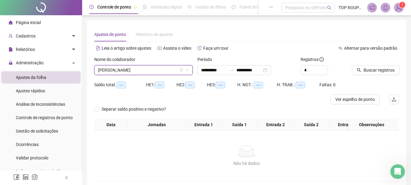
click at [378, 77] on div "Buscar registros" at bounding box center [375, 68] width 52 height 24
click at [381, 71] on span "Buscar registros" at bounding box center [378, 70] width 31 height 7
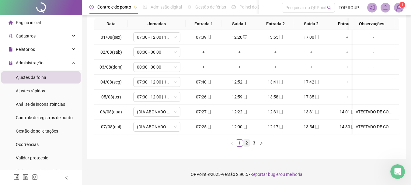
click at [248, 143] on link "2" at bounding box center [246, 142] width 7 height 7
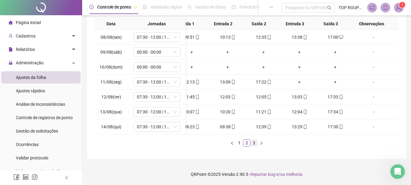
click at [253, 143] on link "3" at bounding box center [253, 142] width 7 height 7
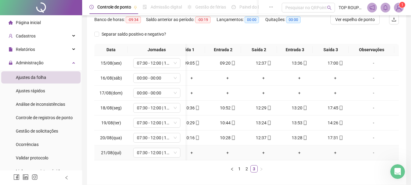
click at [292, 159] on td "+" at bounding box center [299, 152] width 36 height 15
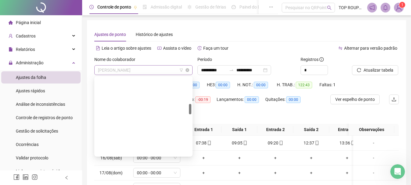
click at [152, 72] on span "[PERSON_NAME]" at bounding box center [143, 69] width 91 height 9
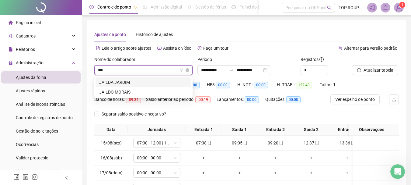
type input "****"
click at [131, 78] on div "JAILDA JARDIM" at bounding box center [143, 82] width 96 height 10
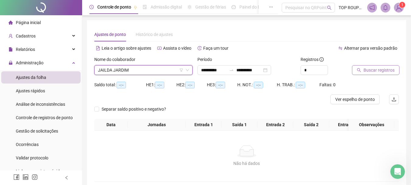
click at [378, 71] on span "Buscar registros" at bounding box center [378, 70] width 31 height 7
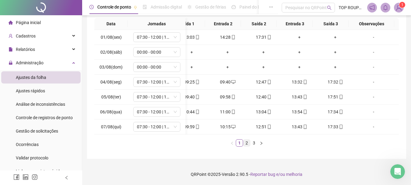
click at [244, 143] on link "2" at bounding box center [246, 142] width 7 height 7
click at [254, 144] on link "3" at bounding box center [253, 142] width 7 height 7
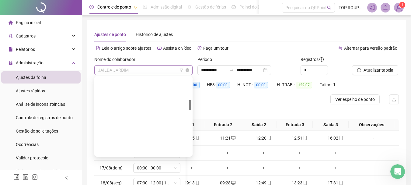
click at [137, 71] on span "JAILDA JARDIM" at bounding box center [143, 69] width 91 height 9
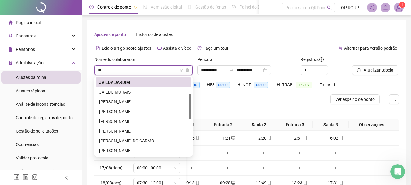
type input "***"
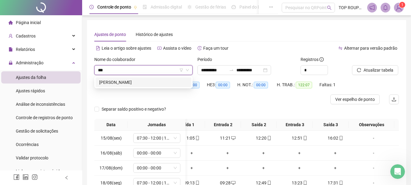
click at [136, 85] on div "[PERSON_NAME]" at bounding box center [143, 82] width 88 height 7
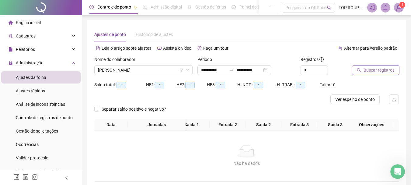
click at [352, 68] on button "Buscar registros" at bounding box center [375, 70] width 47 height 10
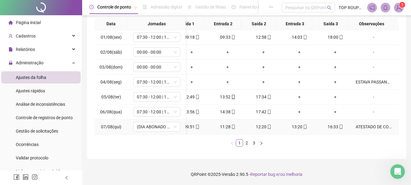
click at [339, 124] on icon "mobile" at bounding box center [341, 126] width 4 height 4
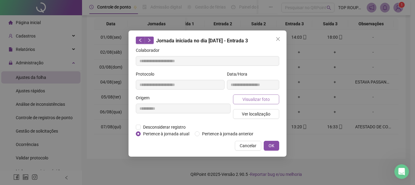
click at [255, 99] on span "Visualizar foto" at bounding box center [256, 99] width 27 height 7
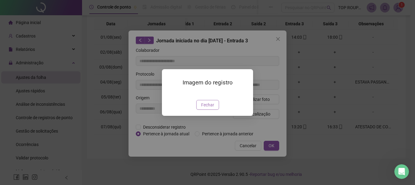
type input "**********"
click at [202, 108] on span "Fechar" at bounding box center [207, 104] width 13 height 7
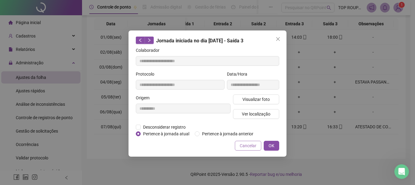
click at [240, 147] on button "Cancelar" at bounding box center [248, 145] width 26 height 10
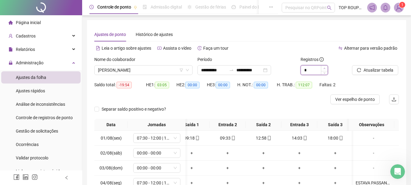
type input "*"
click at [323, 67] on icon "up" at bounding box center [324, 68] width 2 height 2
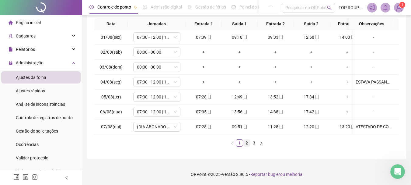
click at [246, 144] on link "2" at bounding box center [246, 142] width 7 height 7
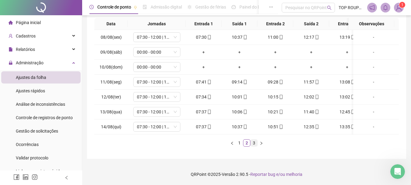
click at [256, 141] on link "3" at bounding box center [253, 142] width 7 height 7
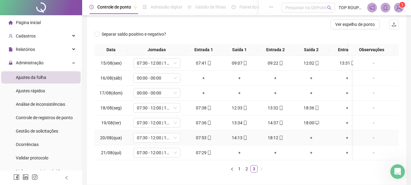
click at [370, 139] on div "-" at bounding box center [373, 137] width 36 height 7
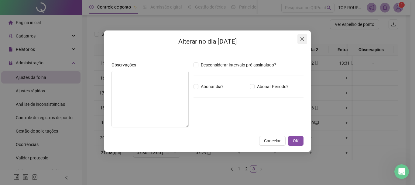
click at [299, 38] on span "Close" at bounding box center [303, 38] width 10 height 5
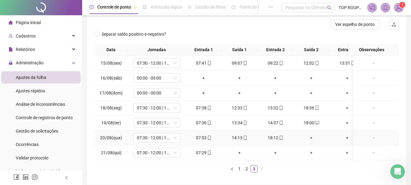
click at [313, 138] on div "+" at bounding box center [310, 137] width 31 height 7
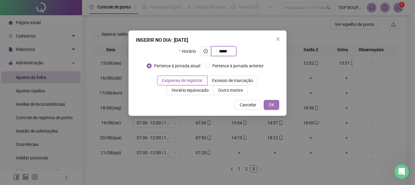
type input "*****"
click at [272, 102] on span "OK" at bounding box center [272, 104] width 6 height 7
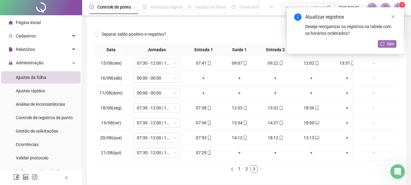
click at [387, 42] on span "Sim" at bounding box center [390, 43] width 7 height 7
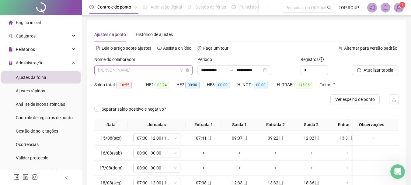
click at [132, 72] on span "[PERSON_NAME]" at bounding box center [143, 69] width 91 height 9
click at [139, 69] on span "[PERSON_NAME]" at bounding box center [143, 69] width 91 height 9
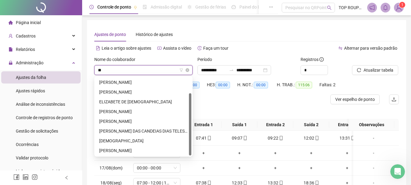
scroll to position [19, 0]
type input "***"
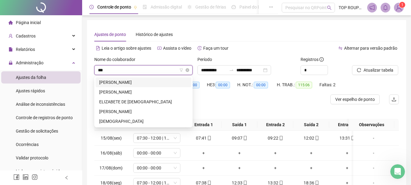
scroll to position [0, 0]
click at [141, 97] on div "ELIZABETE DE [DEMOGRAPHIC_DATA]" at bounding box center [143, 102] width 96 height 10
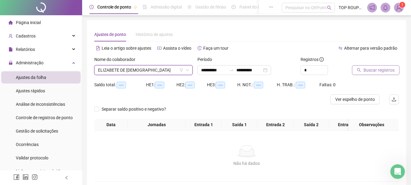
click at [383, 68] on span "Buscar registros" at bounding box center [378, 70] width 31 height 7
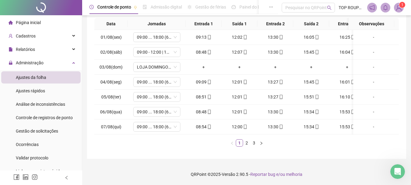
scroll to position [105, 0]
click at [246, 143] on link "2" at bounding box center [246, 142] width 7 height 7
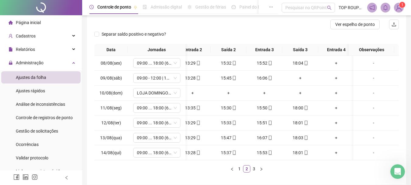
scroll to position [0, 86]
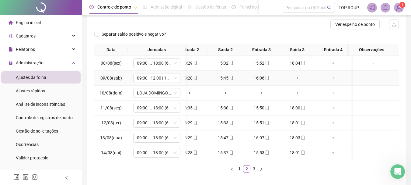
click at [298, 79] on div "+" at bounding box center [297, 77] width 31 height 7
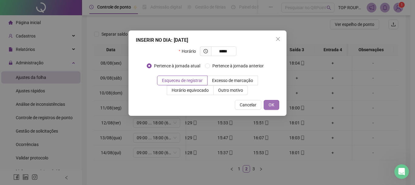
type input "*****"
click at [270, 105] on span "OK" at bounding box center [272, 104] width 6 height 7
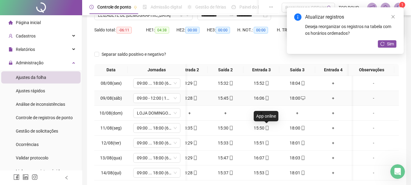
scroll to position [44, 0]
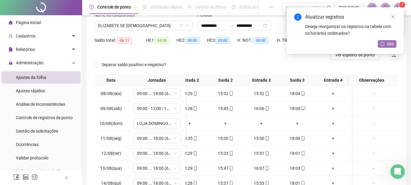
click at [388, 42] on span "Sim" at bounding box center [390, 43] width 7 height 7
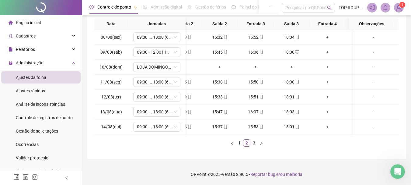
scroll to position [0, 0]
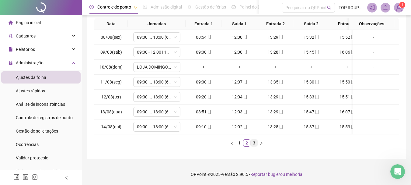
click at [252, 143] on link "3" at bounding box center [253, 142] width 7 height 7
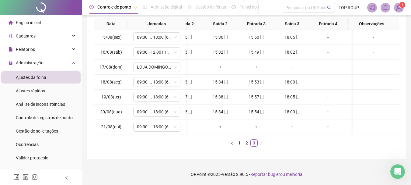
scroll to position [12, 0]
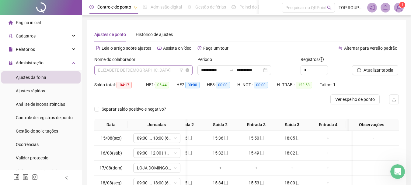
click at [135, 72] on span "ELIZABETE DE [DEMOGRAPHIC_DATA]" at bounding box center [143, 69] width 91 height 9
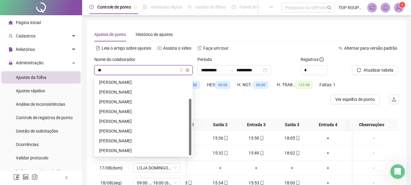
type input "***"
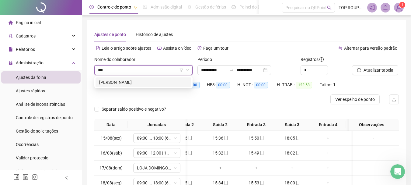
click at [136, 81] on div "[PERSON_NAME]" at bounding box center [143, 82] width 88 height 7
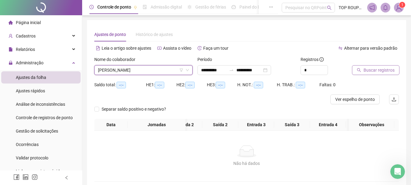
click at [363, 65] on div "Buscar registros" at bounding box center [368, 65] width 32 height 19
click at [362, 67] on button "Buscar registros" at bounding box center [375, 70] width 47 height 10
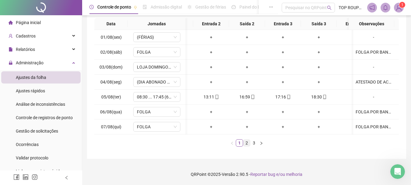
click at [248, 145] on link "2" at bounding box center [246, 142] width 7 height 7
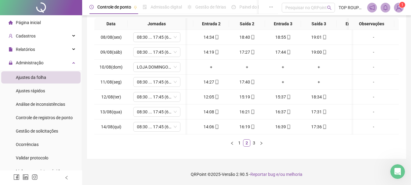
drag, startPoint x: 287, startPoint y: 135, endPoint x: 334, endPoint y: 128, distance: 47.0
click at [334, 128] on div "Data Jornadas Entrada 1 Saída 1 Entrada 2 Saída 2 Entrada 3 Saída 3 Entrada 4 S…" at bounding box center [246, 82] width 304 height 128
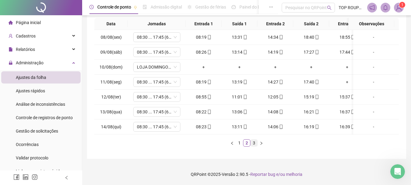
click at [257, 143] on link "3" at bounding box center [253, 142] width 7 height 7
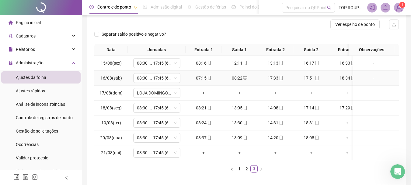
click at [369, 80] on div "-" at bounding box center [373, 77] width 36 height 7
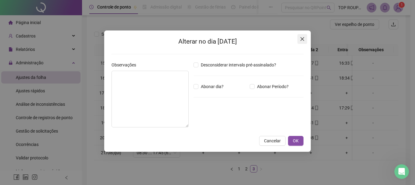
click at [306, 37] on span "Close" at bounding box center [303, 38] width 10 height 5
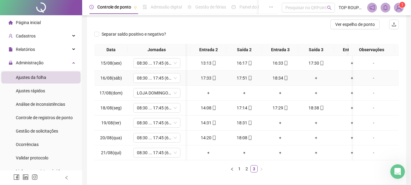
click at [318, 78] on div "+" at bounding box center [315, 77] width 31 height 7
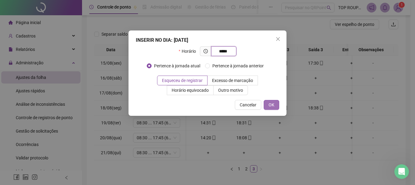
type input "*****"
click at [274, 106] on span "OK" at bounding box center [272, 104] width 6 height 7
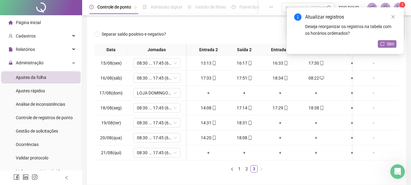
click at [382, 46] on button "Sim" at bounding box center [387, 43] width 19 height 7
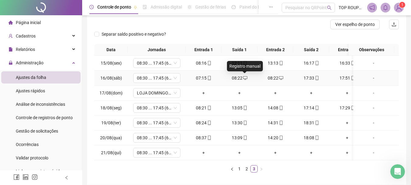
click at [245, 77] on icon "desktop" at bounding box center [245, 78] width 4 height 4
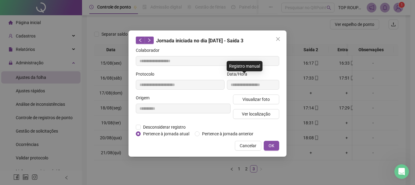
type input "**********"
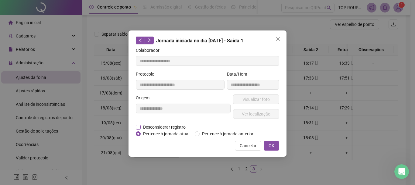
click at [168, 127] on span "Desconsiderar registro" at bounding box center [164, 126] width 47 height 7
click at [152, 126] on span "Desconsiderar registro" at bounding box center [164, 126] width 47 height 7
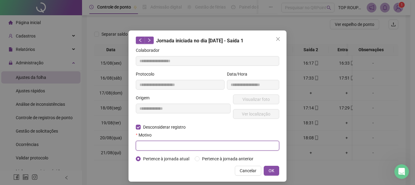
click at [166, 147] on input "text" at bounding box center [207, 145] width 143 height 10
type input "*"
type input "*********"
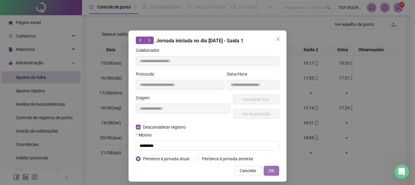
click at [270, 169] on span "OK" at bounding box center [272, 170] width 6 height 7
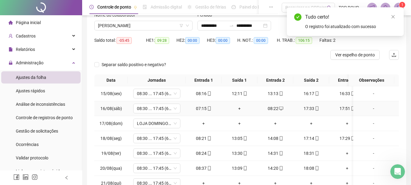
click at [237, 108] on div "+" at bounding box center [239, 108] width 31 height 7
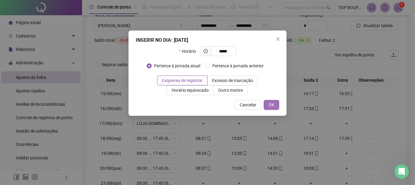
type input "*****"
click at [275, 106] on button "OK" at bounding box center [272, 105] width 16 height 10
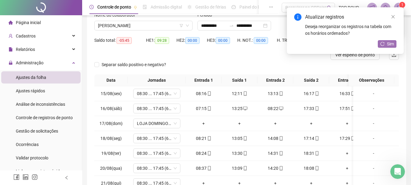
click at [391, 42] on span "Sim" at bounding box center [390, 43] width 7 height 7
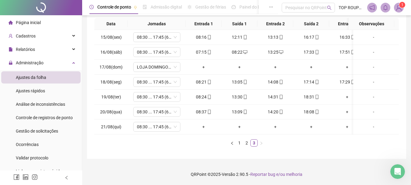
drag, startPoint x: 172, startPoint y: 134, endPoint x: 218, endPoint y: 133, distance: 45.6
click at [218, 133] on div "Data Jornadas Entrada 1 Saída 1 Entrada 2 Saída 2 Entrada 3 Saída 3 Entrada 4 S…" at bounding box center [246, 82] width 304 height 128
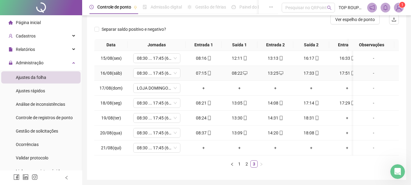
scroll to position [105, 0]
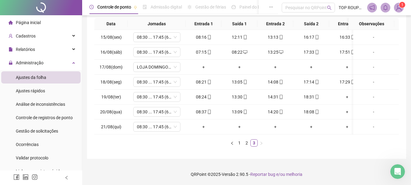
drag, startPoint x: 296, startPoint y: 134, endPoint x: 348, endPoint y: 134, distance: 52.0
click at [348, 134] on div "Data Jornadas Entrada 1 Saída 1 Entrada 2 Saída 2 Entrada 3 Saída 3 Entrada 4 S…" at bounding box center [246, 82] width 304 height 128
drag, startPoint x: 289, startPoint y: 137, endPoint x: 291, endPoint y: 134, distance: 3.1
click at [289, 137] on div "Data Jornadas Entrada 1 Saída 1 Entrada 2 Saída 2 Entrada 3 Saída 3 Entrada 4 S…" at bounding box center [246, 82] width 304 height 128
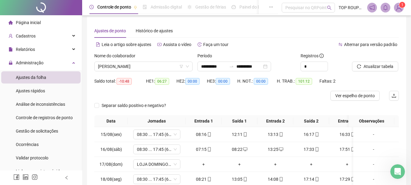
scroll to position [0, 0]
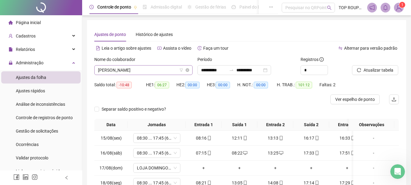
click at [156, 69] on span "[PERSON_NAME]" at bounding box center [143, 69] width 91 height 9
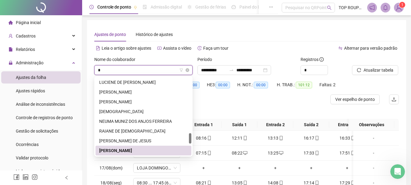
type input "**"
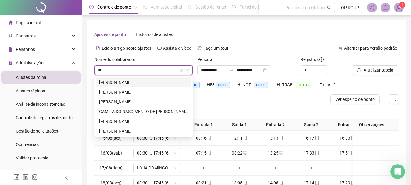
click at [103, 82] on div "[PERSON_NAME]" at bounding box center [143, 82] width 88 height 7
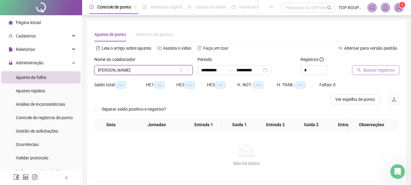
click at [377, 69] on span "Buscar registros" at bounding box center [378, 70] width 31 height 7
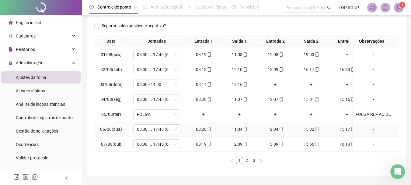
scroll to position [91, 0]
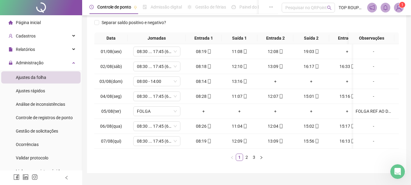
click at [241, 153] on div "Data Jornadas Entrada 1 Saída 1 Entrada 2 Saída 2 Entrada 3 Saída 3 Entrada 4 S…" at bounding box center [246, 96] width 304 height 128
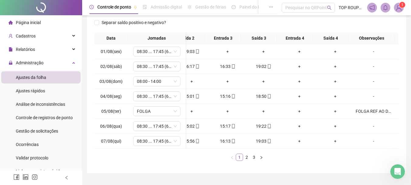
click at [239, 160] on link "1" at bounding box center [239, 157] width 7 height 7
click at [250, 160] on link "2" at bounding box center [246, 157] width 7 height 7
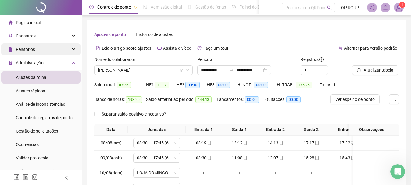
click at [33, 51] on span "Relatórios" at bounding box center [25, 49] width 19 height 5
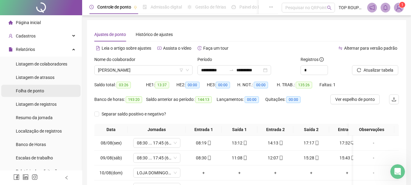
click at [30, 90] on span "Folha de ponto" at bounding box center [30, 90] width 28 height 5
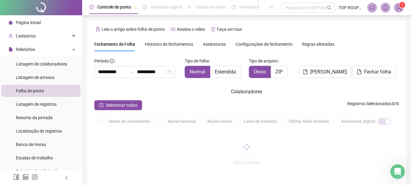
type input "**********"
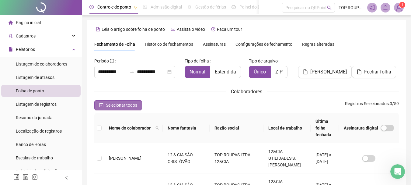
click at [129, 106] on span "Selecionar todos" at bounding box center [121, 105] width 31 height 7
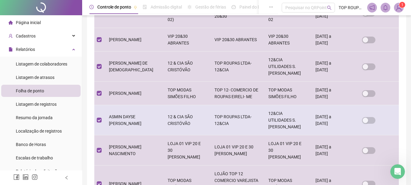
scroll to position [292, 0]
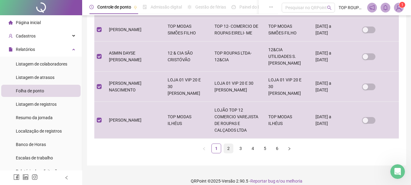
click at [230, 143] on link "2" at bounding box center [228, 147] width 9 height 9
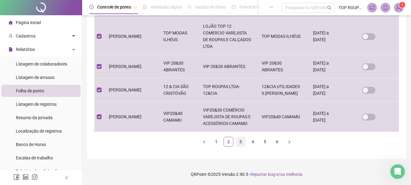
click at [241, 142] on link "3" at bounding box center [240, 141] width 9 height 9
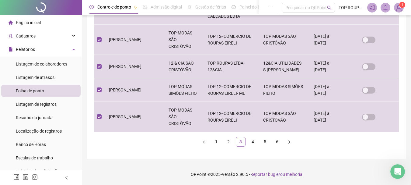
scroll to position [279, 0]
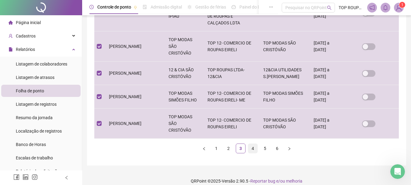
click at [252, 144] on link "4" at bounding box center [252, 147] width 9 height 9
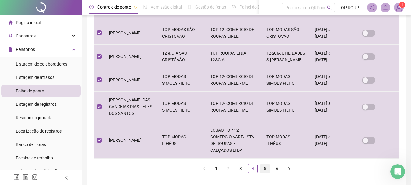
click at [264, 173] on link "5" at bounding box center [264, 168] width 9 height 9
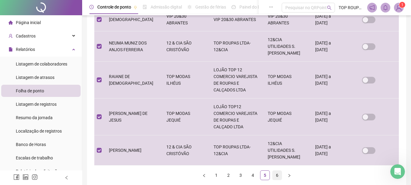
click at [277, 170] on link "6" at bounding box center [276, 174] width 9 height 9
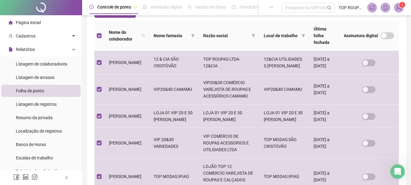
scroll to position [2, 0]
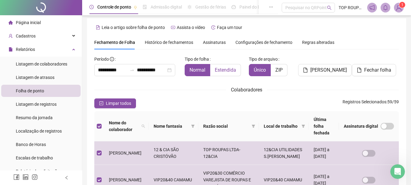
click at [231, 69] on span "Estendida" at bounding box center [225, 70] width 21 height 6
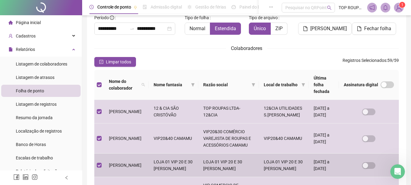
scroll to position [32, 0]
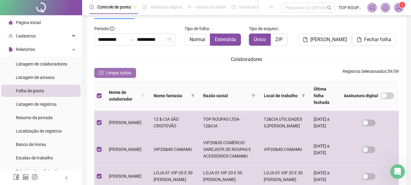
click at [127, 70] on span "Limpar todos" at bounding box center [118, 72] width 25 height 7
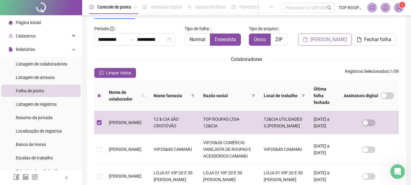
click at [317, 39] on span "[PERSON_NAME]" at bounding box center [328, 39] width 36 height 7
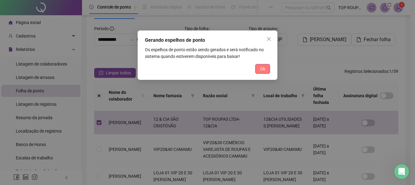
click at [267, 70] on button "Ok" at bounding box center [262, 69] width 15 height 10
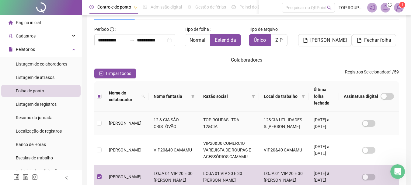
scroll to position [0, 0]
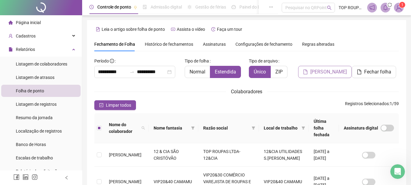
click at [333, 70] on span "[PERSON_NAME]" at bounding box center [328, 71] width 36 height 7
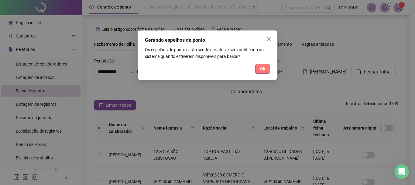
click at [266, 68] on button "Ok" at bounding box center [262, 69] width 15 height 10
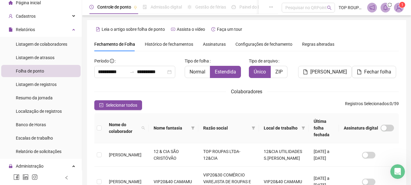
scroll to position [30, 0]
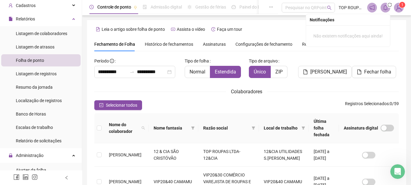
click at [389, 7] on icon "sync" at bounding box center [389, 4] width 5 height 5
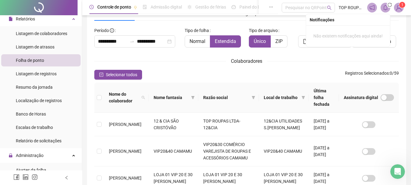
click at [389, 8] on span at bounding box center [385, 8] width 10 height 10
click at [389, 5] on icon "sync" at bounding box center [389, 4] width 5 height 5
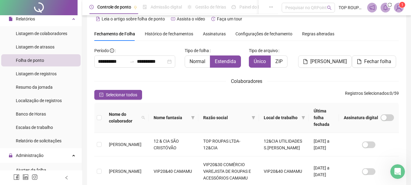
scroll to position [0, 0]
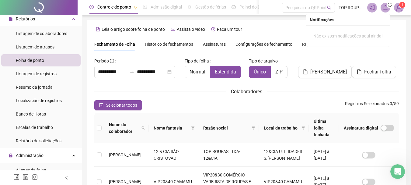
click at [386, 8] on icon "bell" at bounding box center [384, 7] width 5 height 5
click at [312, 22] on div "Notificações" at bounding box center [347, 19] width 77 height 7
click at [385, 8] on icon "bell" at bounding box center [384, 7] width 5 height 5
click at [405, 5] on sup "1" at bounding box center [402, 5] width 6 height 6
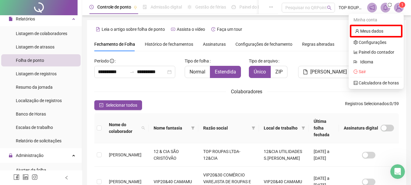
click at [327, 32] on div "Leia o artigo sobre folha de ponto Assista o vídeo Faça um tour" at bounding box center [246, 29] width 304 height 10
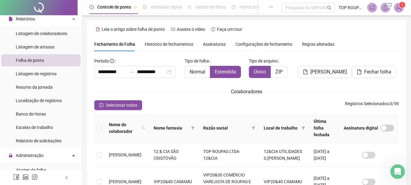
click at [390, 3] on icon "sync" at bounding box center [389, 4] width 5 height 5
click at [334, 60] on div "[PERSON_NAME]" at bounding box center [322, 67] width 49 height 22
click at [119, 104] on span "Selecionar todos" at bounding box center [121, 105] width 31 height 7
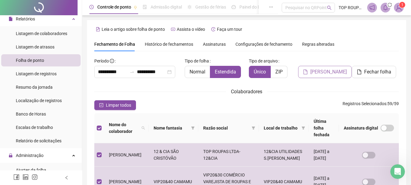
click at [318, 71] on span "[PERSON_NAME]" at bounding box center [328, 71] width 36 height 7
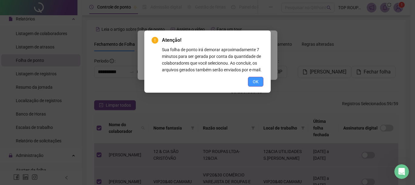
click at [256, 78] on span "OK" at bounding box center [256, 81] width 6 height 7
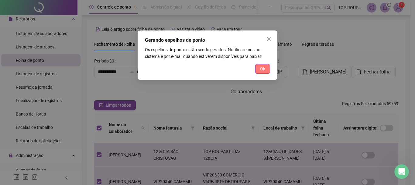
click at [260, 68] on span "Ok" at bounding box center [262, 68] width 5 height 7
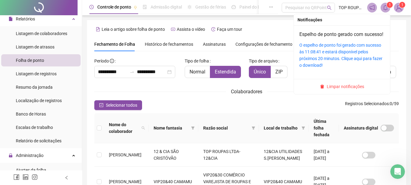
click at [387, 9] on icon "bell" at bounding box center [385, 7] width 4 height 5
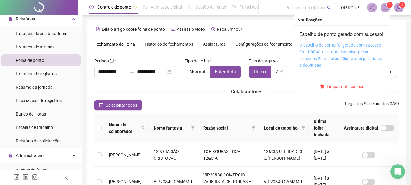
click at [334, 60] on link "O espelho de ponto foi gerado com sucesso às 11:08:41 e estará disponível pelos…" at bounding box center [340, 55] width 83 height 25
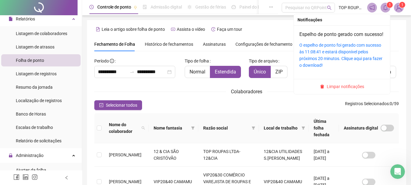
click at [387, 7] on sup "1" at bounding box center [389, 5] width 6 height 6
click at [388, 5] on sup "1" at bounding box center [389, 5] width 6 height 6
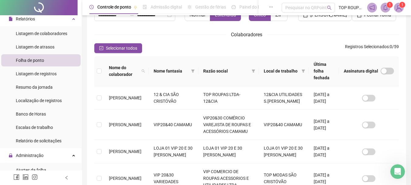
scroll to position [30, 0]
